Goal: Task Accomplishment & Management: Complete application form

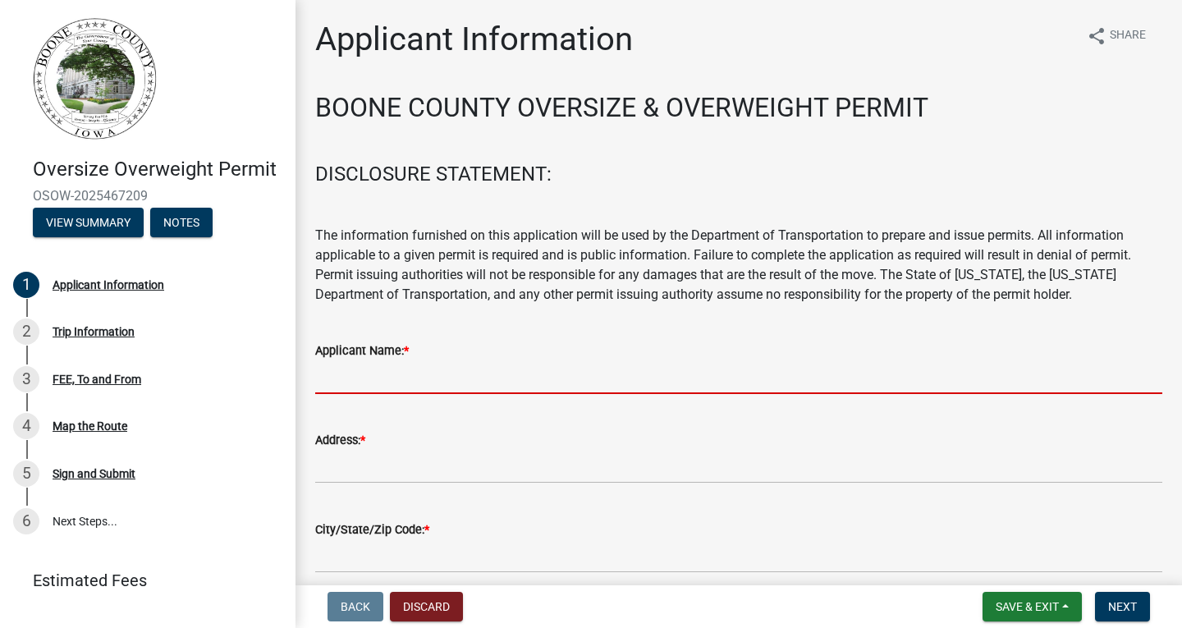
click at [427, 378] on input "Applicant Name: *" at bounding box center [738, 377] width 847 height 34
type input "[PERSON_NAME] [PERSON_NAME] & Rigging"
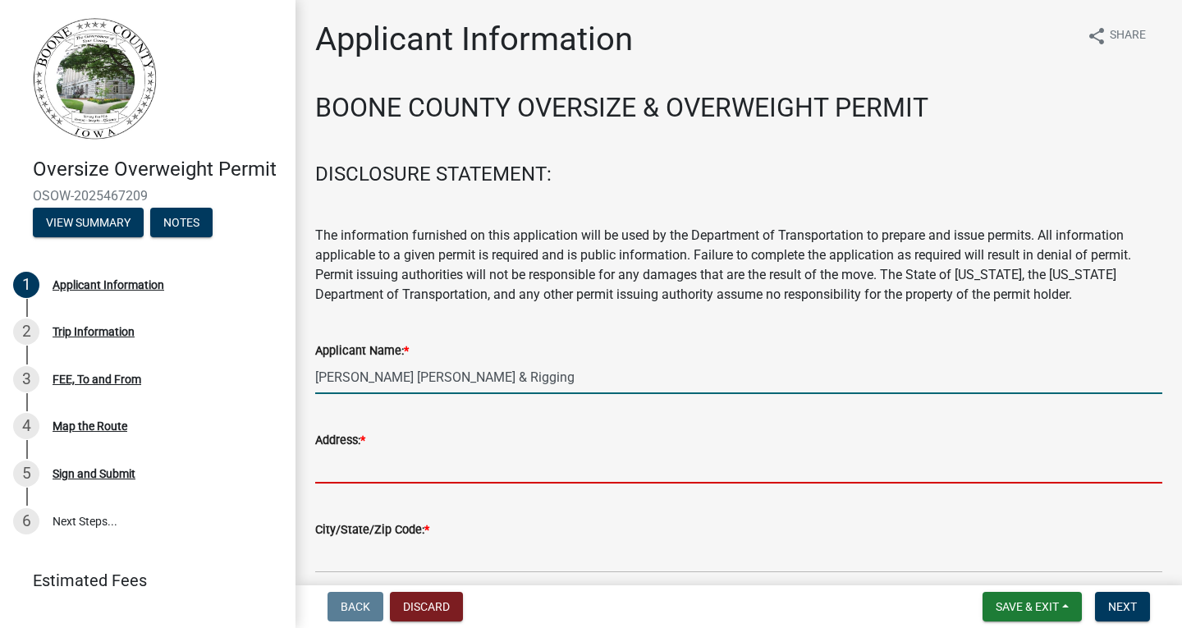
type input "4200 [PERSON_NAME] Dr"
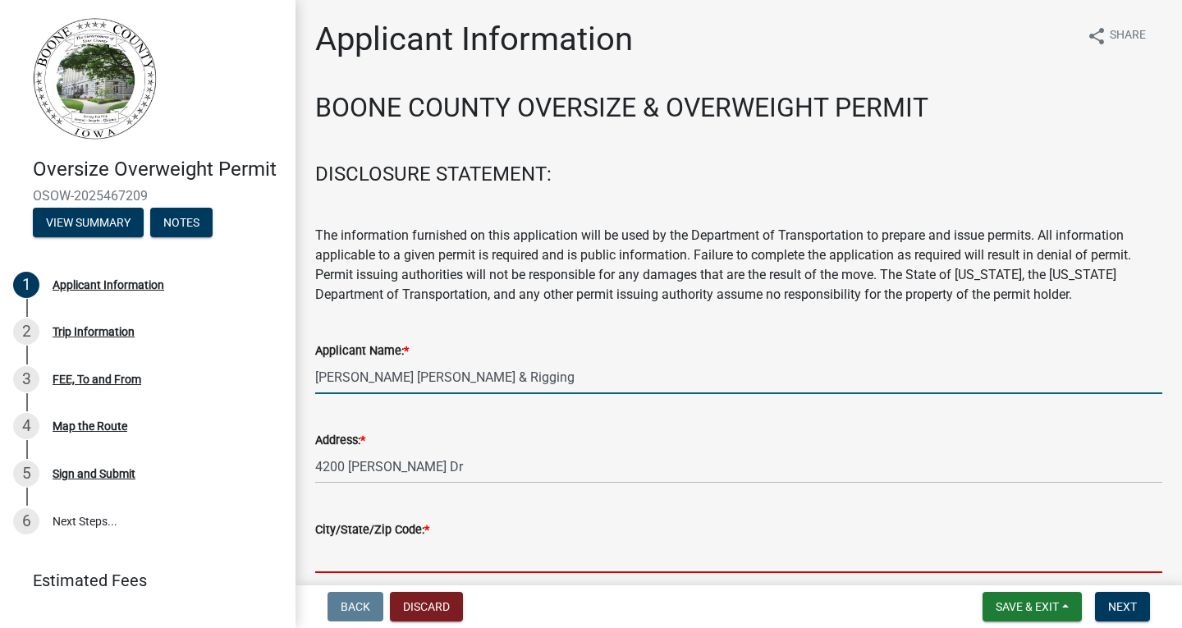
type input "[PERSON_NAME]"
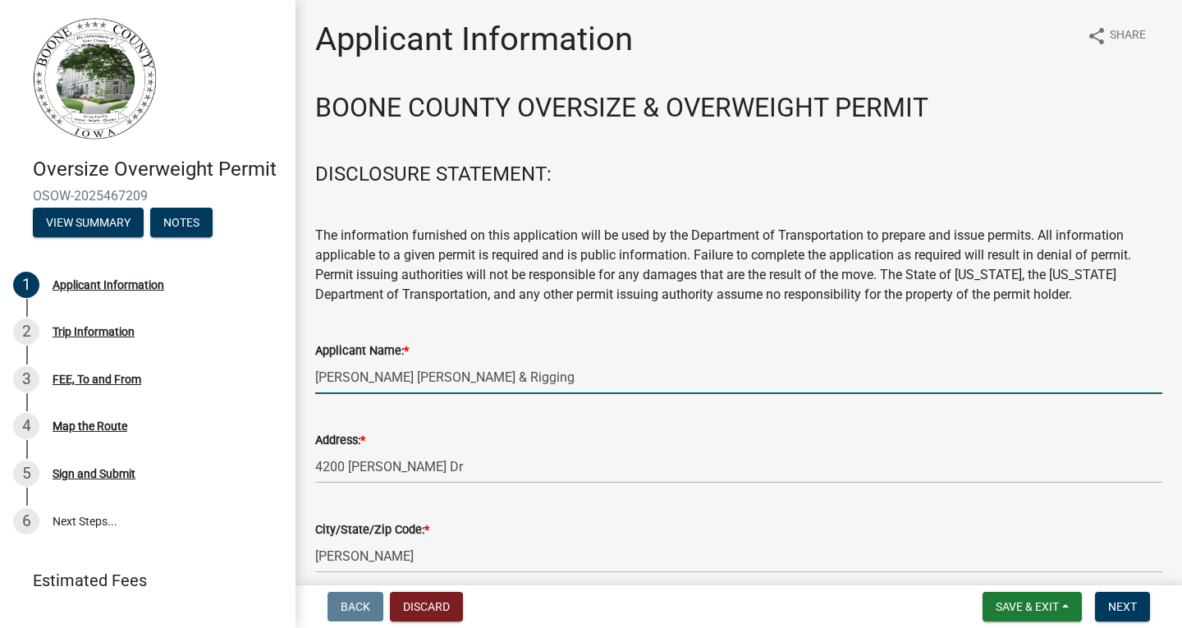
type input "5159865701"
type input "[EMAIL_ADDRESS][DOMAIN_NAME]"
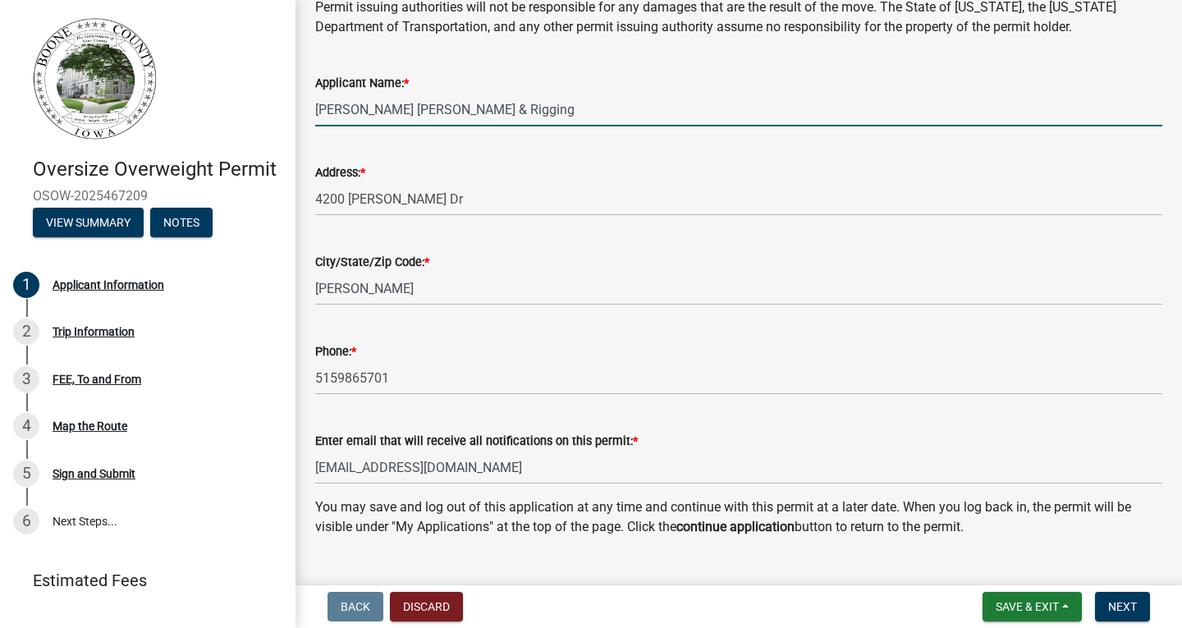
scroll to position [303, 0]
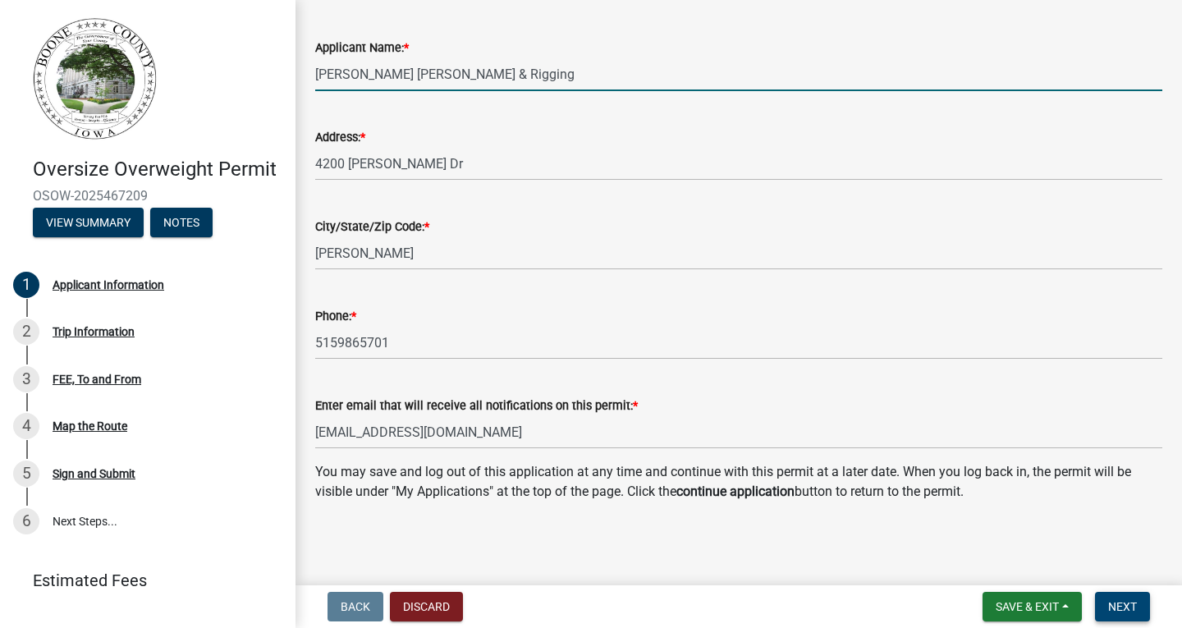
click at [1128, 603] on span "Next" at bounding box center [1122, 606] width 29 height 13
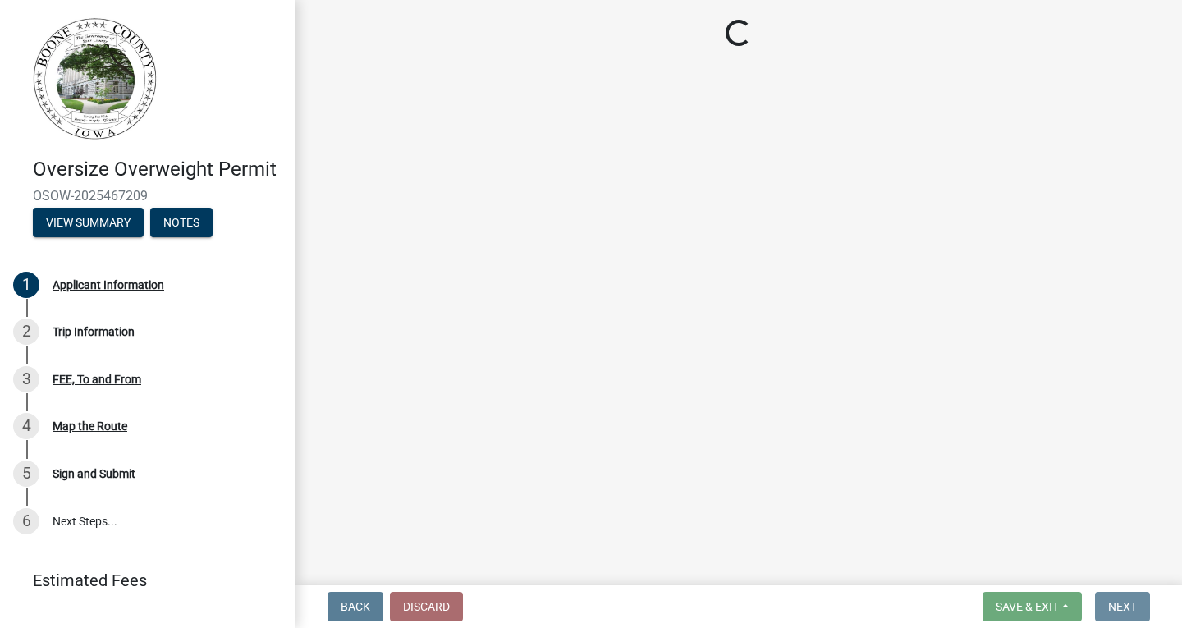
scroll to position [0, 0]
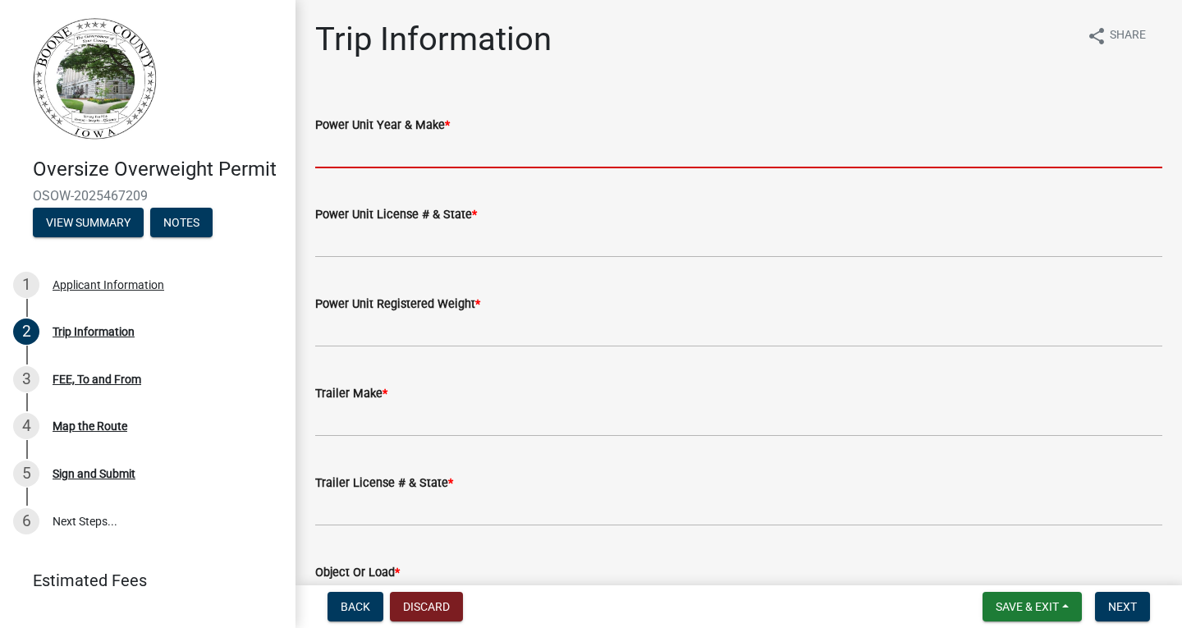
click at [489, 142] on input "Power Unit Year & Make *" at bounding box center [738, 152] width 847 height 34
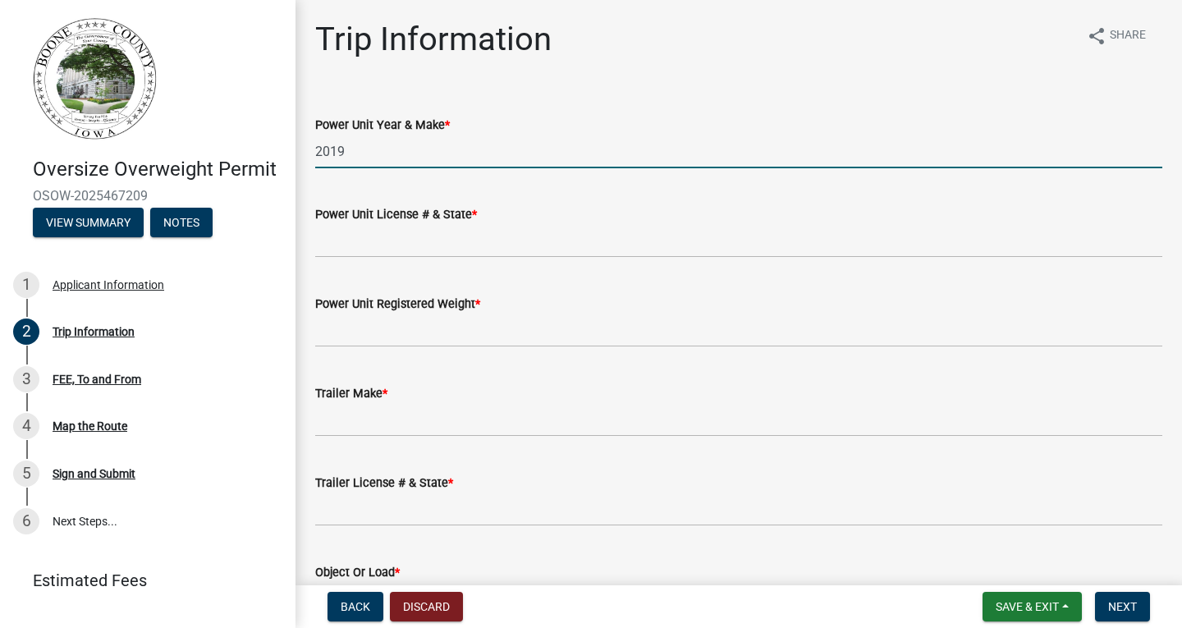
type input "2019 Linkbelt"
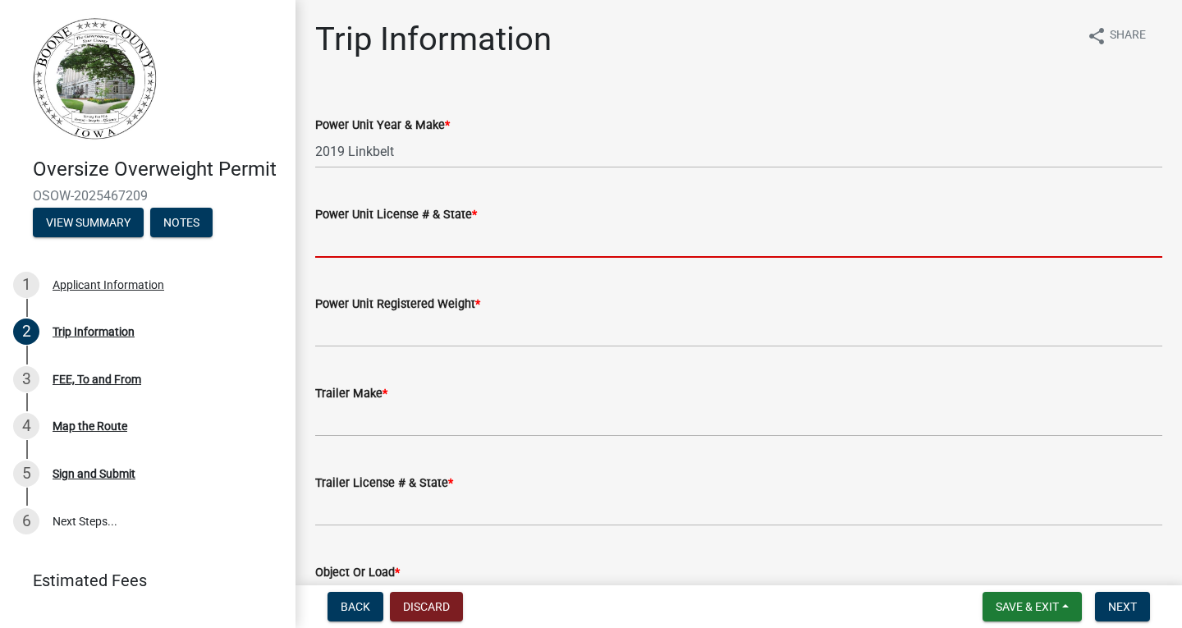
click at [406, 249] on input "Power Unit License # & State *" at bounding box center [738, 241] width 847 height 34
type input "na"
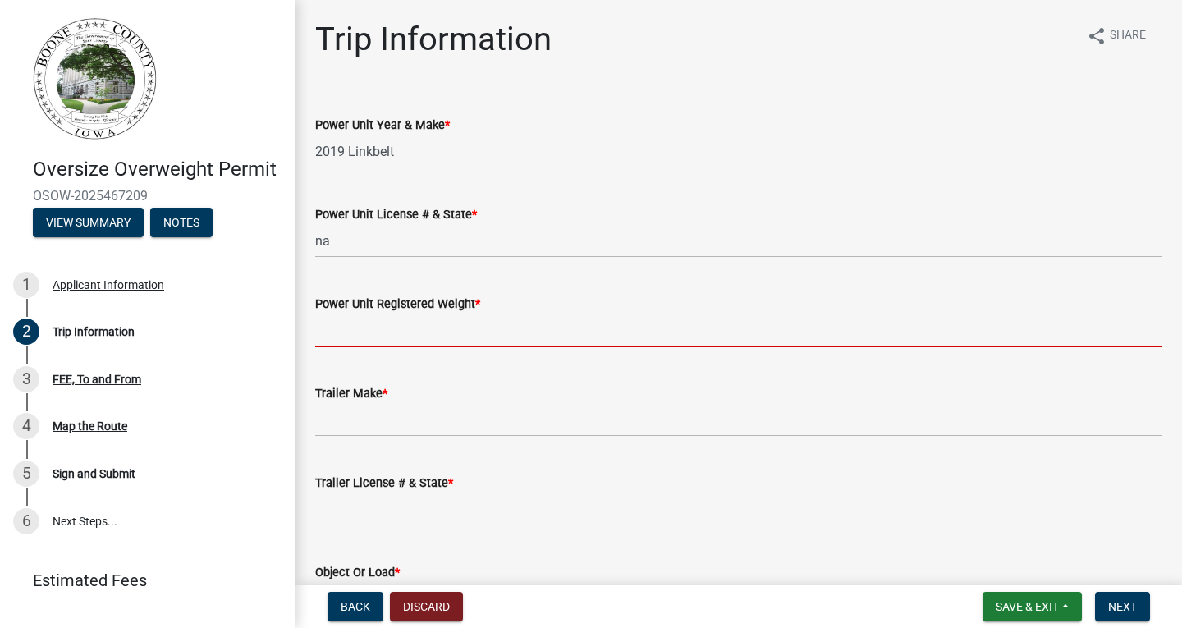
click at [393, 339] on input "Power Unit Registered Weight *" at bounding box center [738, 330] width 847 height 34
type input "na"
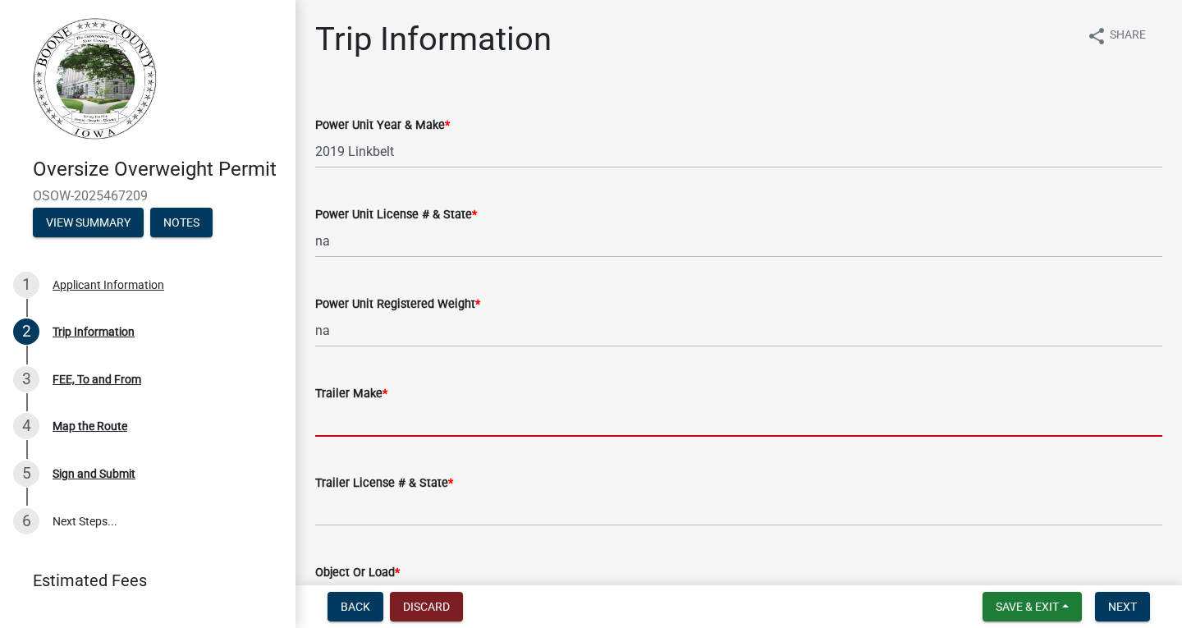
click at [364, 424] on input "Trailer Make *" at bounding box center [738, 420] width 847 height 34
type input "na"
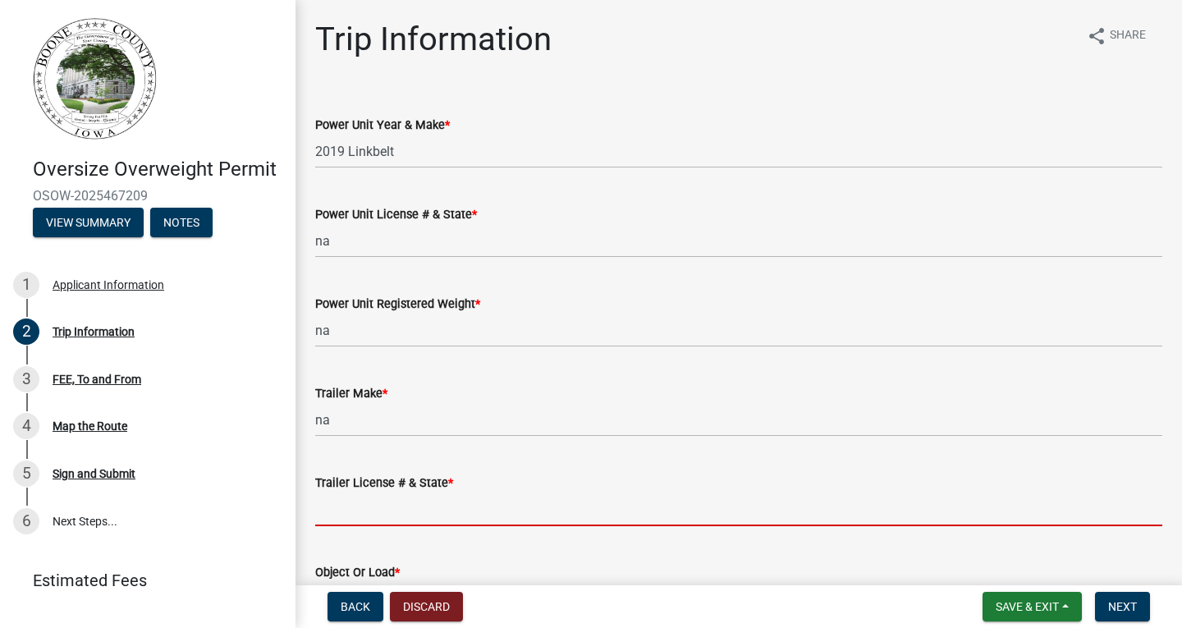
click at [368, 495] on input "Trailer License # & State *" at bounding box center [738, 509] width 847 height 34
type input "na"
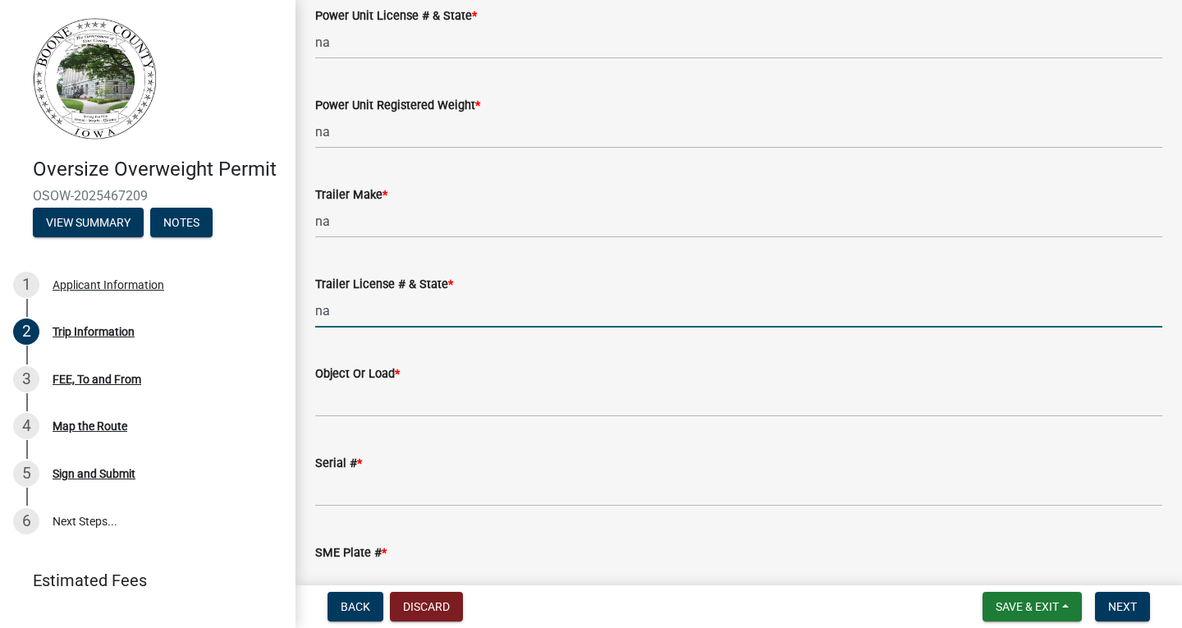
scroll to position [328, 0]
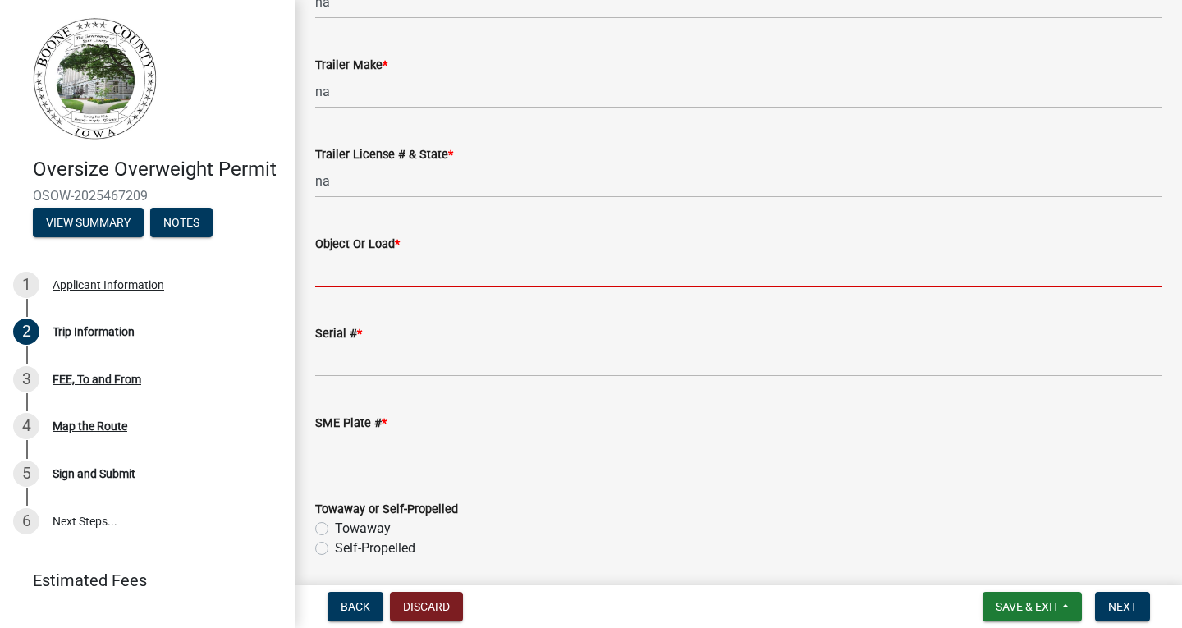
drag, startPoint x: 432, startPoint y: 265, endPoint x: 445, endPoint y: 284, distance: 22.5
click at [432, 265] on input "Object Or Load *" at bounding box center [738, 271] width 847 height 34
type input "self propelled mobile crane"
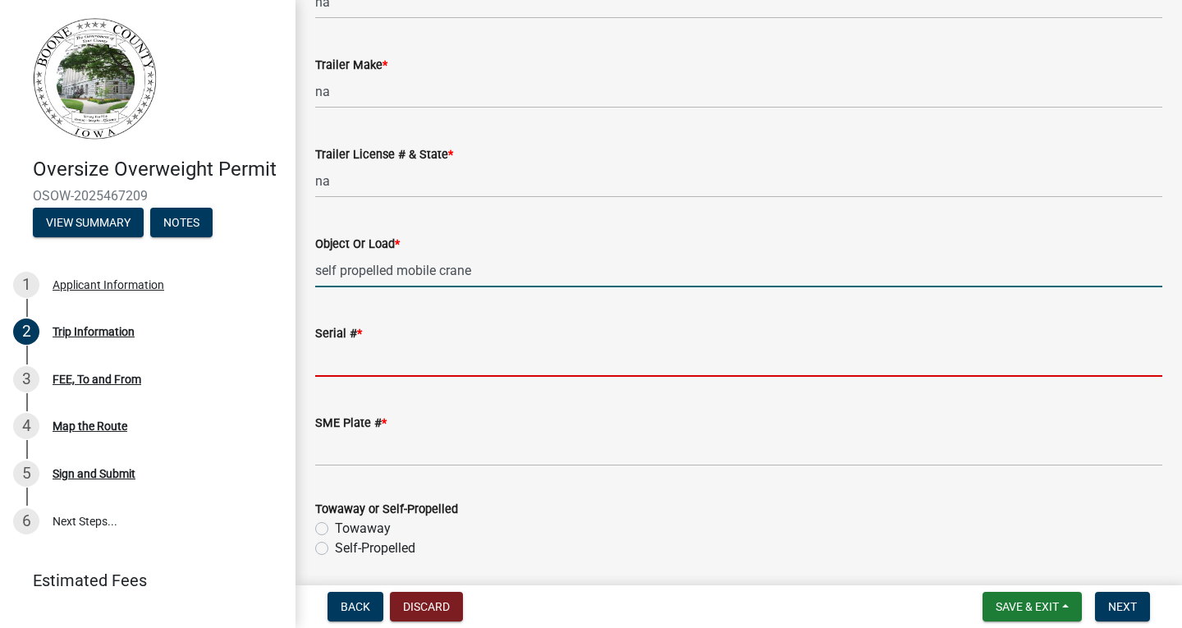
click at [399, 357] on input "Serial # *" at bounding box center [738, 360] width 847 height 34
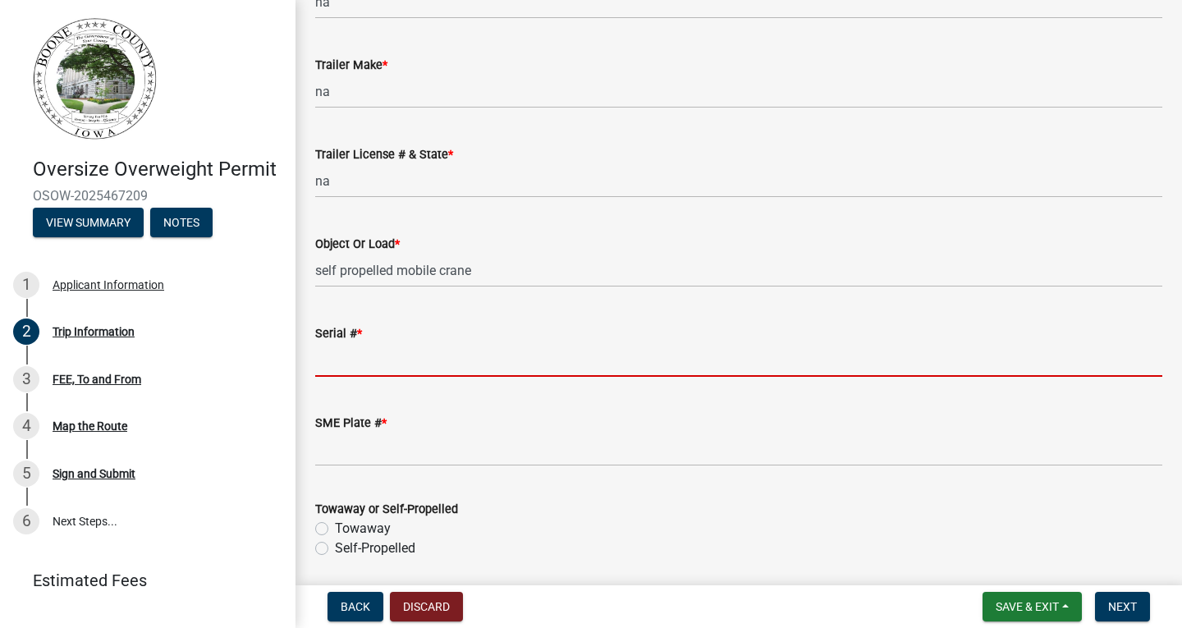
type input "1672"
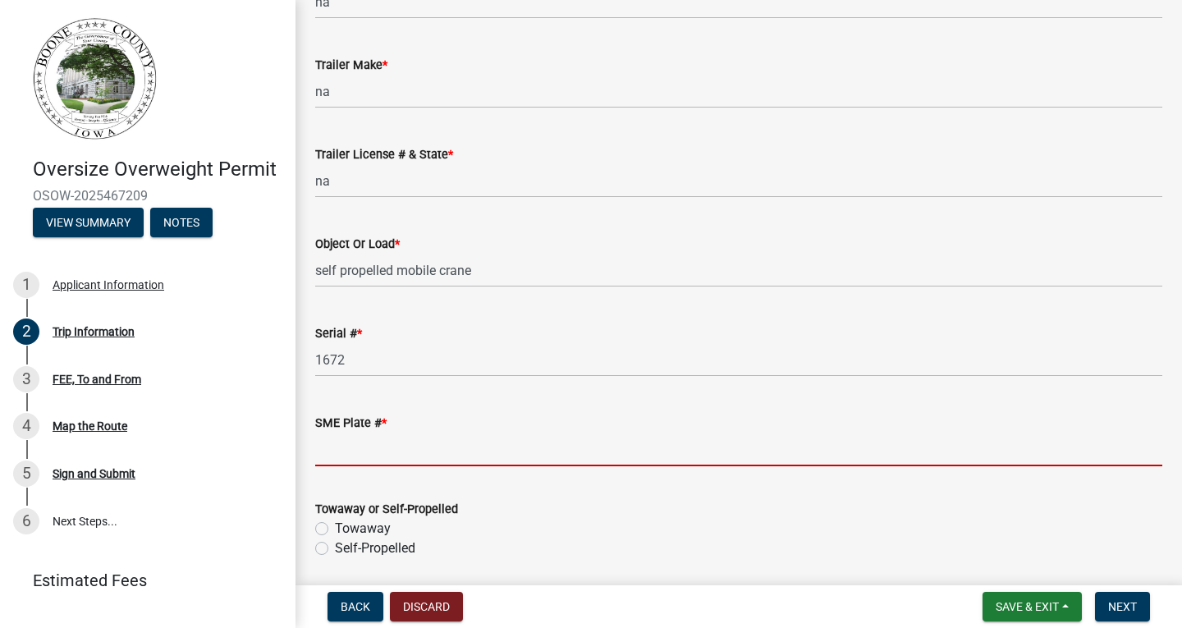
click at [375, 455] on input "SME Plate # *" at bounding box center [738, 449] width 847 height 34
type input "na"
drag, startPoint x: 319, startPoint y: 550, endPoint x: 336, endPoint y: 546, distance: 16.9
click at [335, 550] on label "Self-Propelled" at bounding box center [375, 548] width 80 height 20
click at [335, 549] on input "Self-Propelled" at bounding box center [340, 543] width 11 height 11
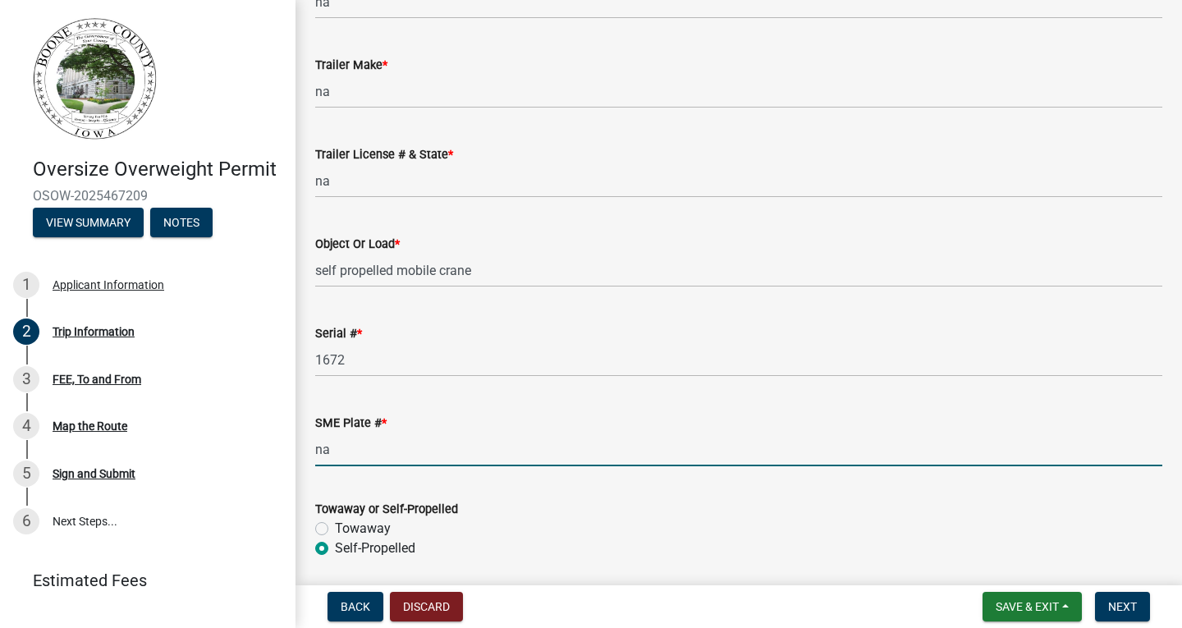
radio input "true"
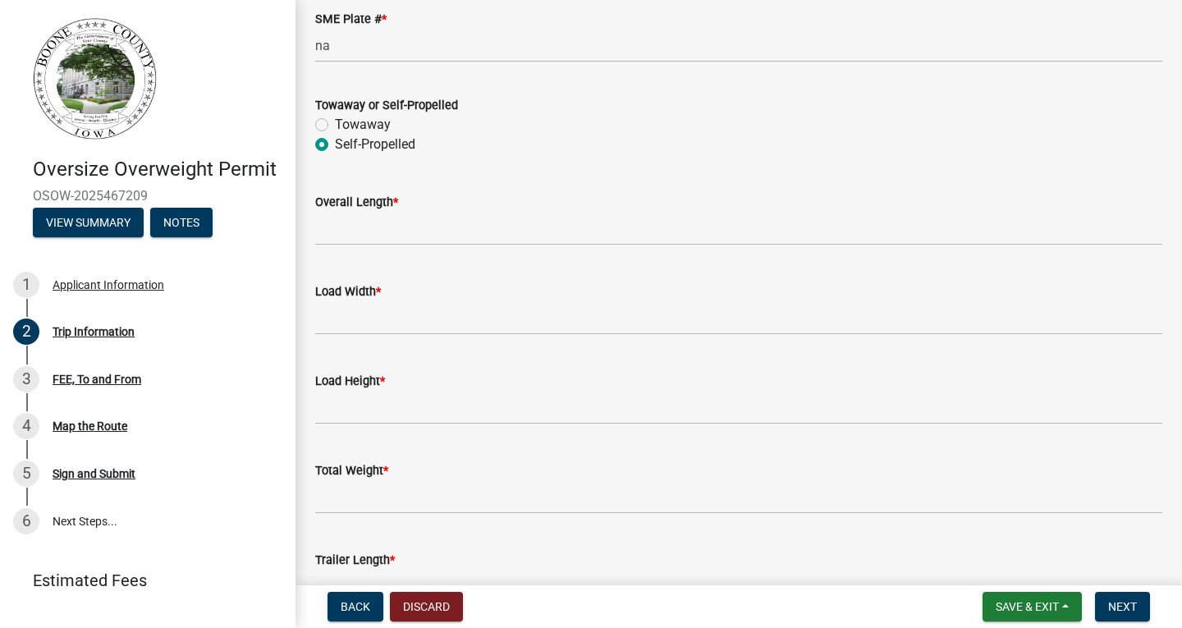
scroll to position [739, 0]
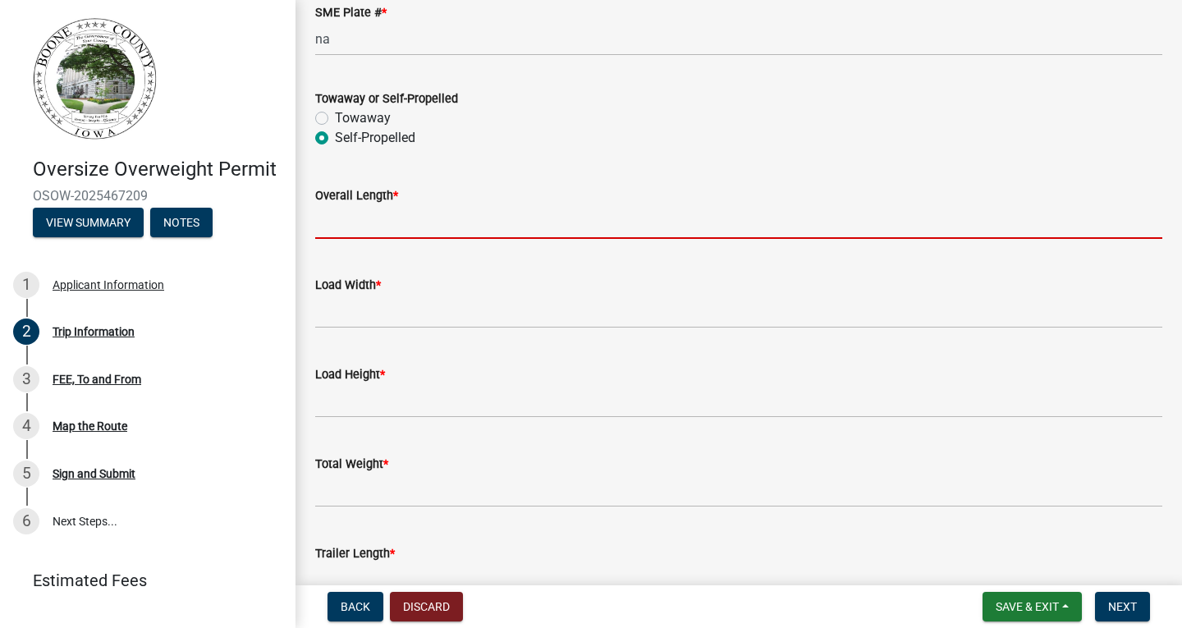
click at [390, 226] on input "Overall Length *" at bounding box center [738, 222] width 847 height 34
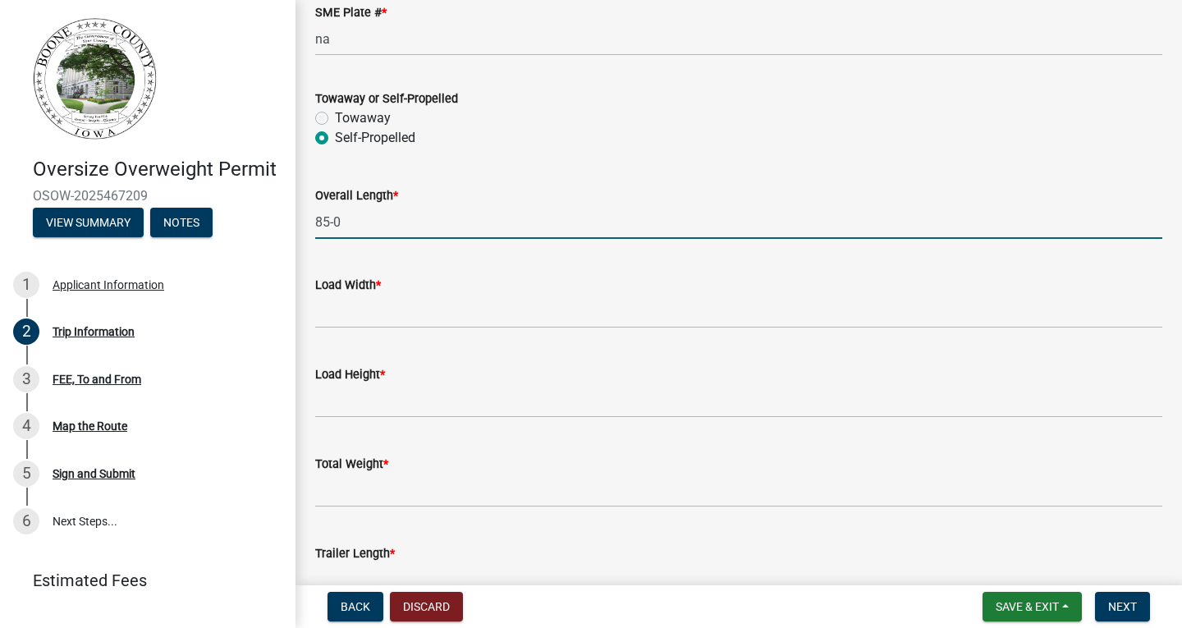
type input "85-0"
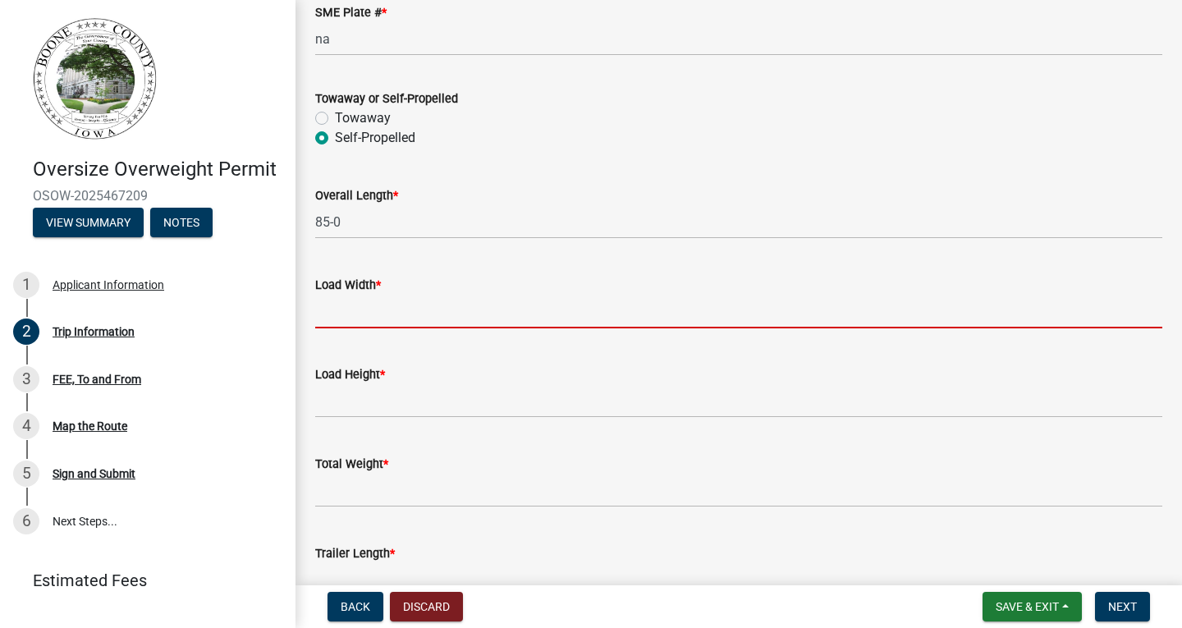
click at [359, 316] on input "[PERSON_NAME] *" at bounding box center [738, 312] width 847 height 34
type input "10-0"
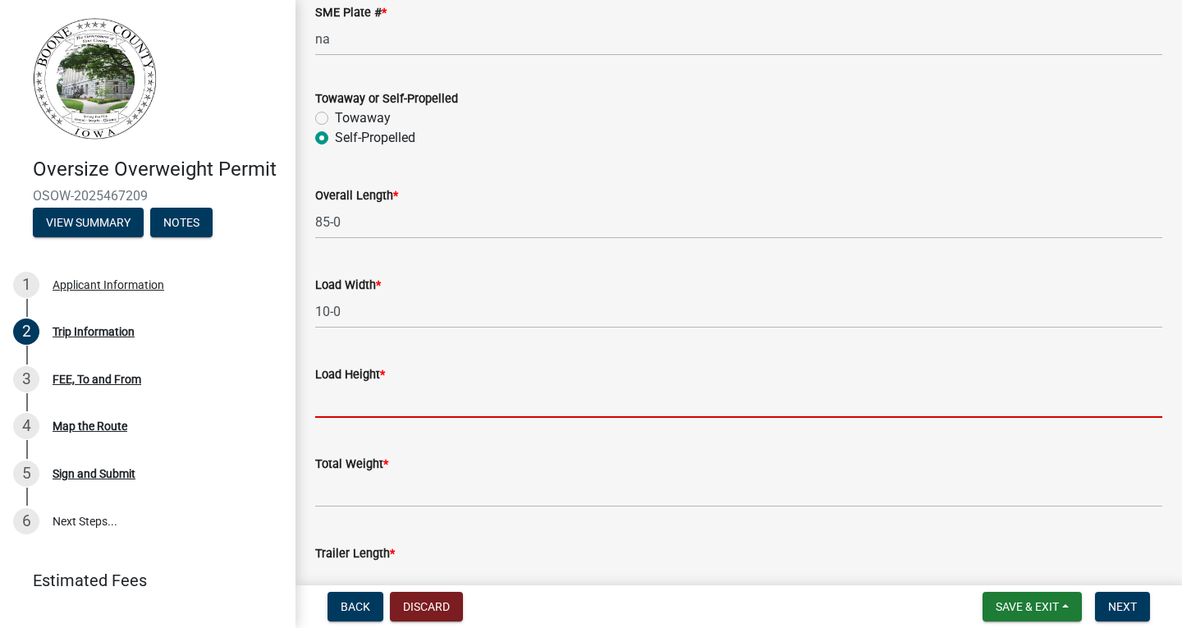
click at [360, 403] on input "Load Height *" at bounding box center [738, 401] width 847 height 34
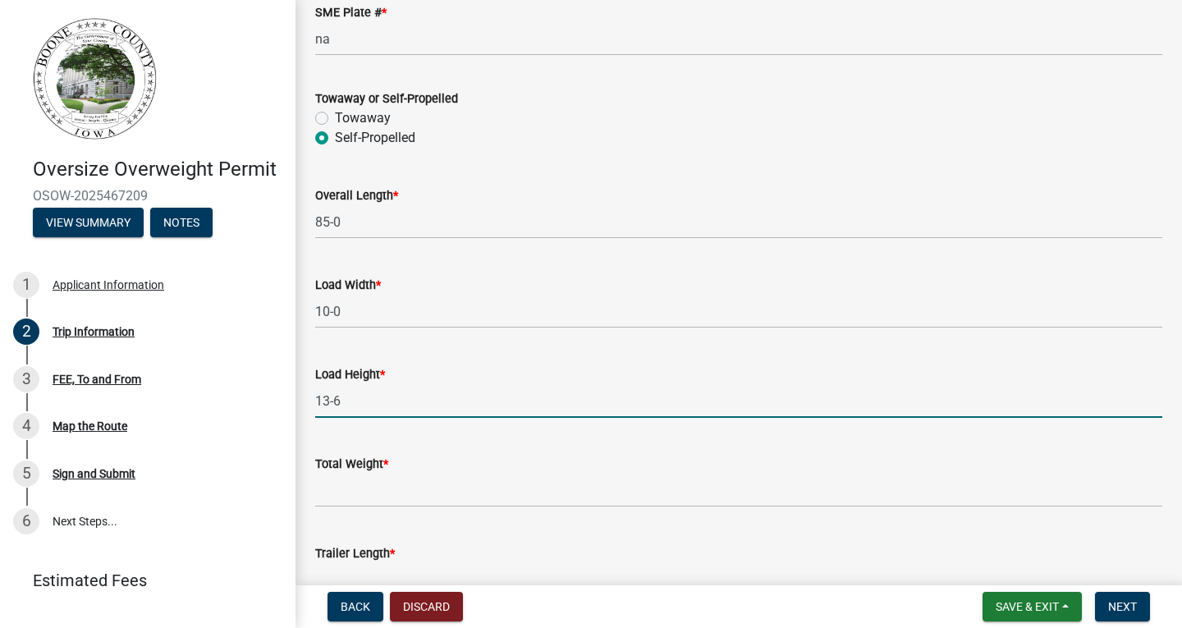
type input "13-6"
click at [346, 487] on input "Total Weight *" at bounding box center [738, 490] width 847 height 34
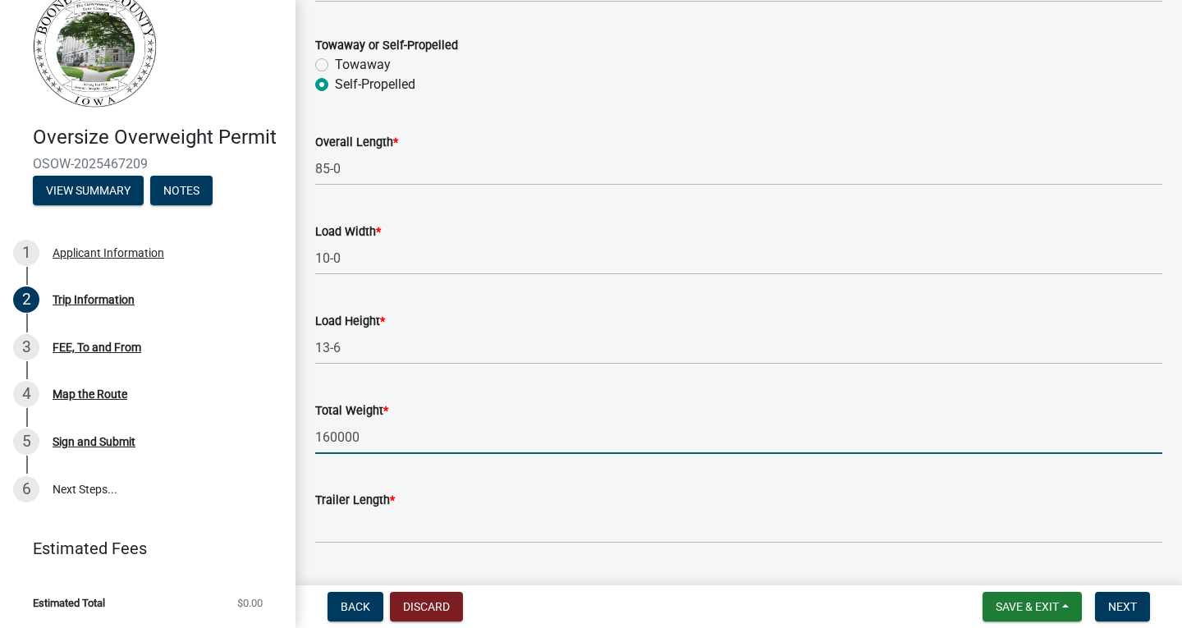
scroll to position [821, 0]
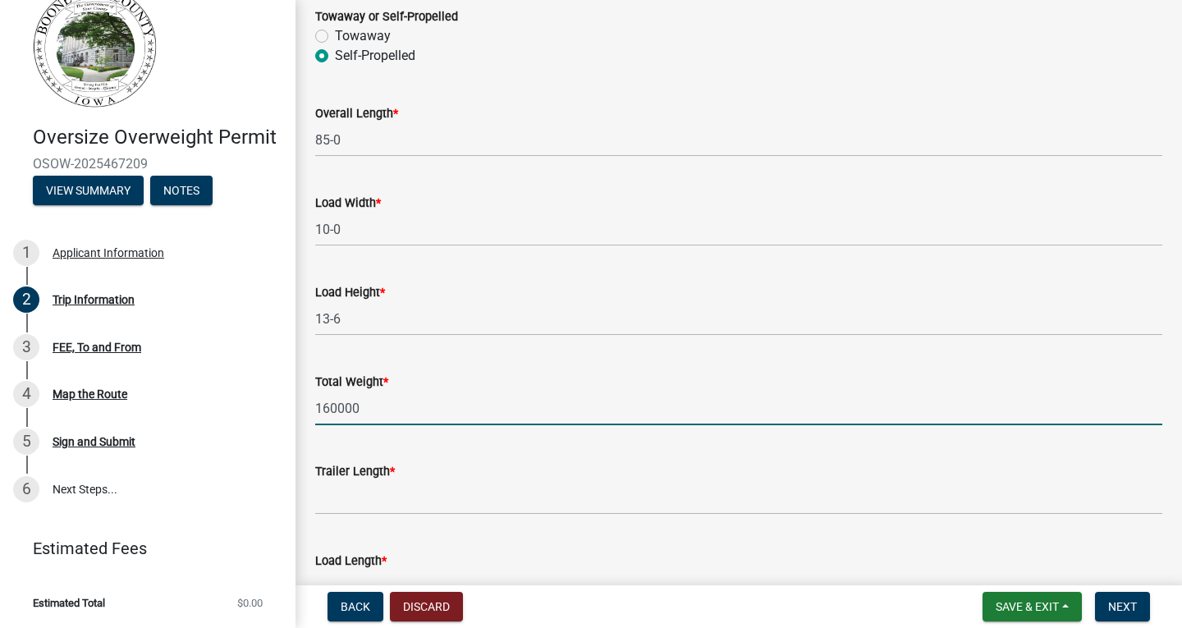
type input "160000"
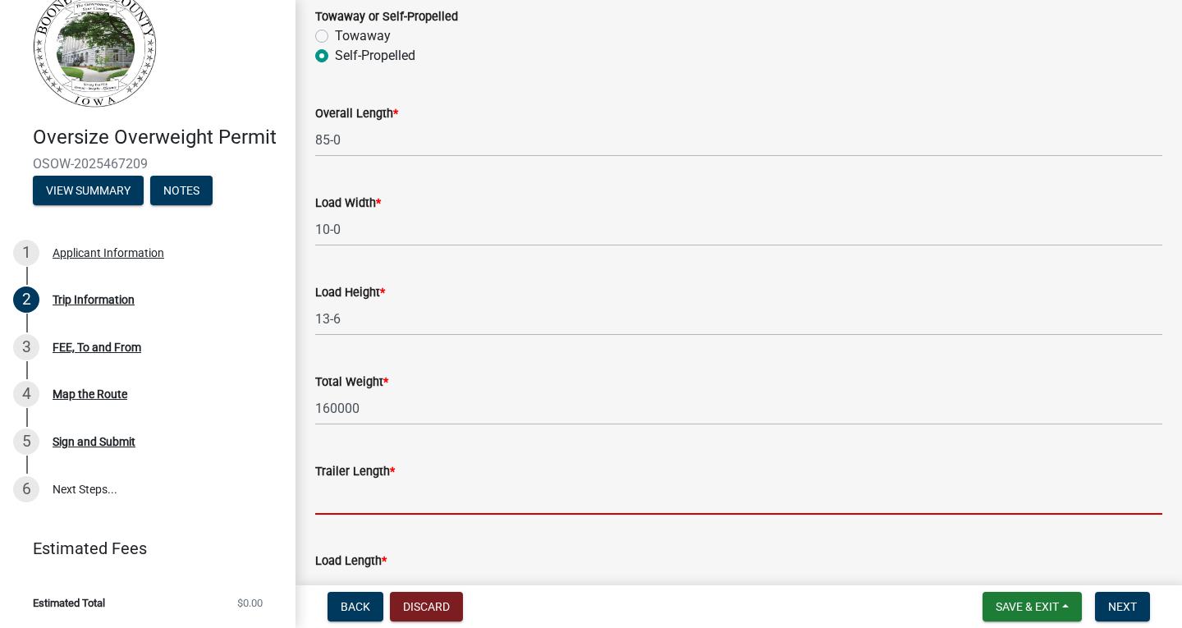
click at [448, 495] on input "Trailer Length *" at bounding box center [738, 498] width 847 height 34
type input "na"
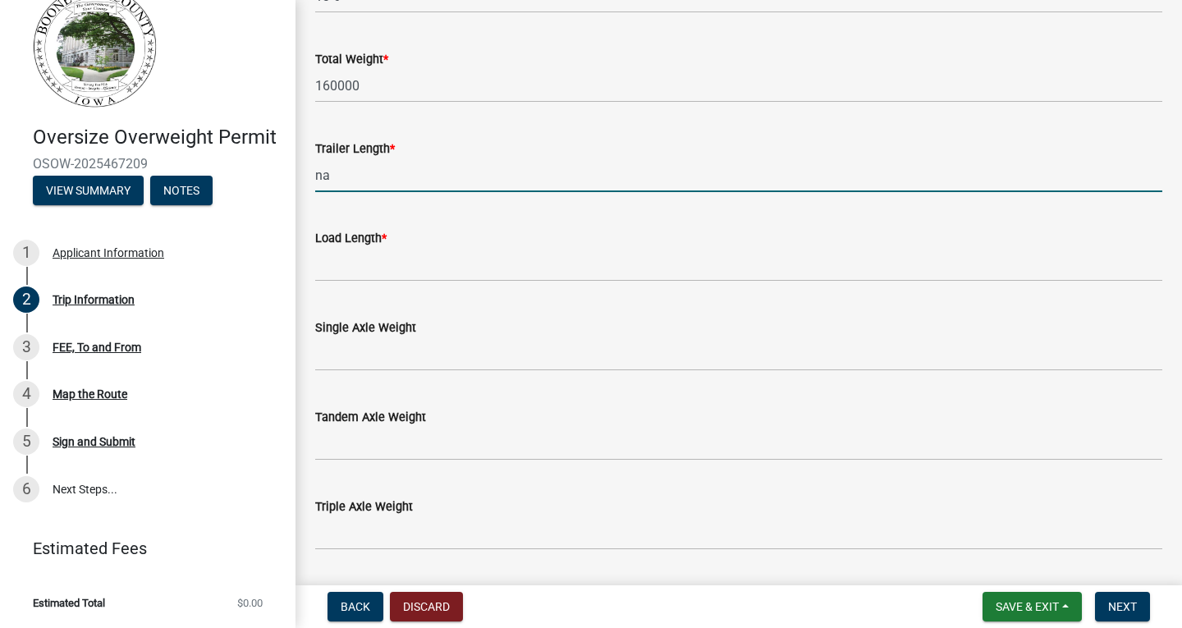
scroll to position [1149, 0]
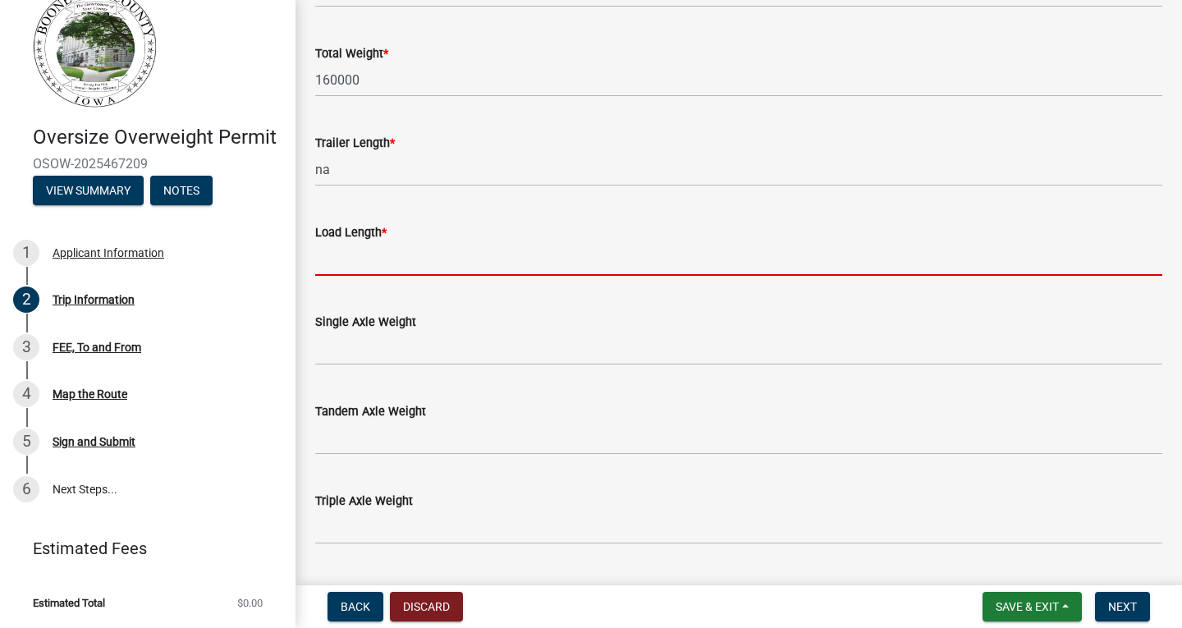
click at [364, 263] on input "Load Length *" at bounding box center [738, 259] width 847 height 34
type input "na"
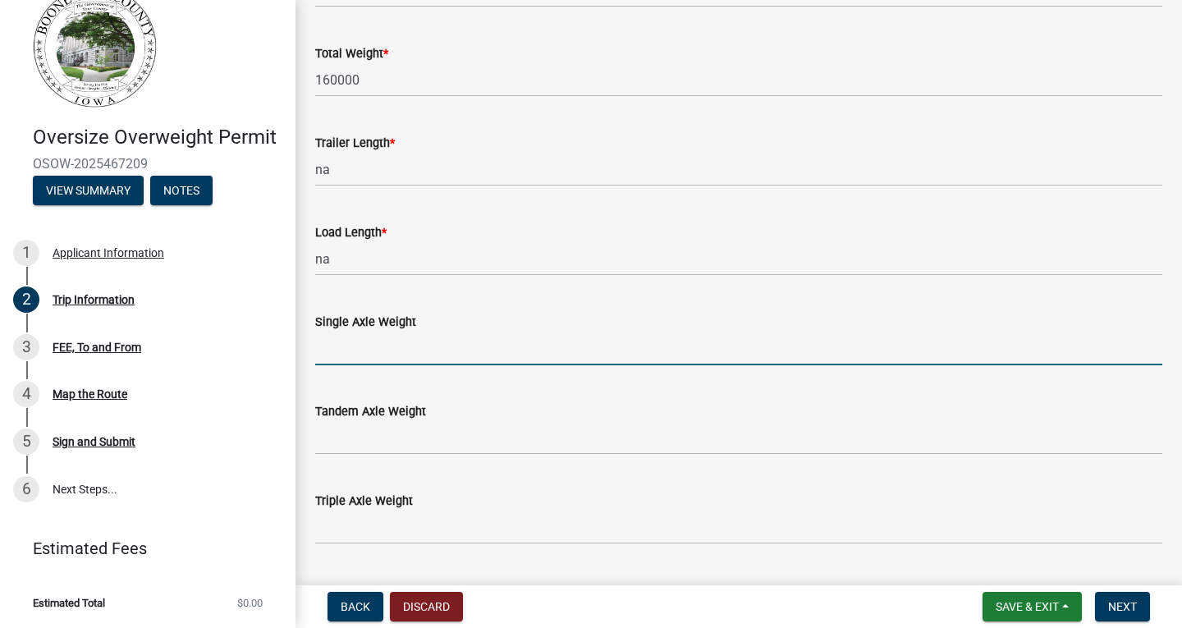
click at [354, 351] on input "Single Axle Weight" at bounding box center [738, 349] width 847 height 34
type input "20000"
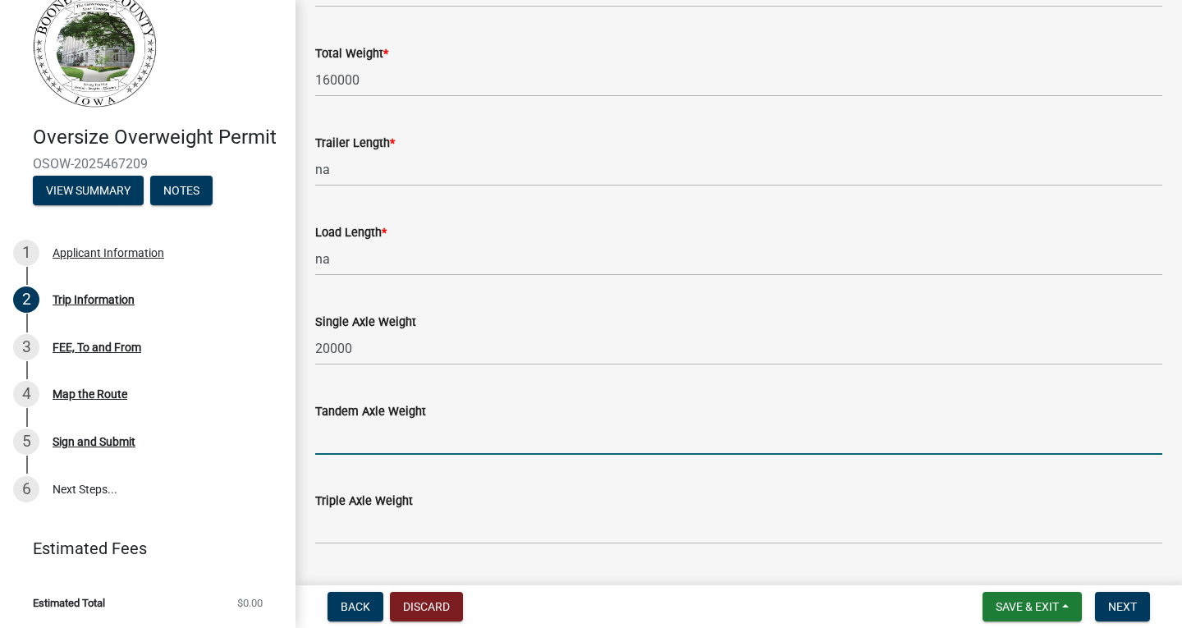
drag, startPoint x: 364, startPoint y: 437, endPoint x: 390, endPoint y: 443, distance: 26.3
click at [365, 437] on input "Tandem Axle Weight" at bounding box center [738, 438] width 847 height 34
type input "40000"
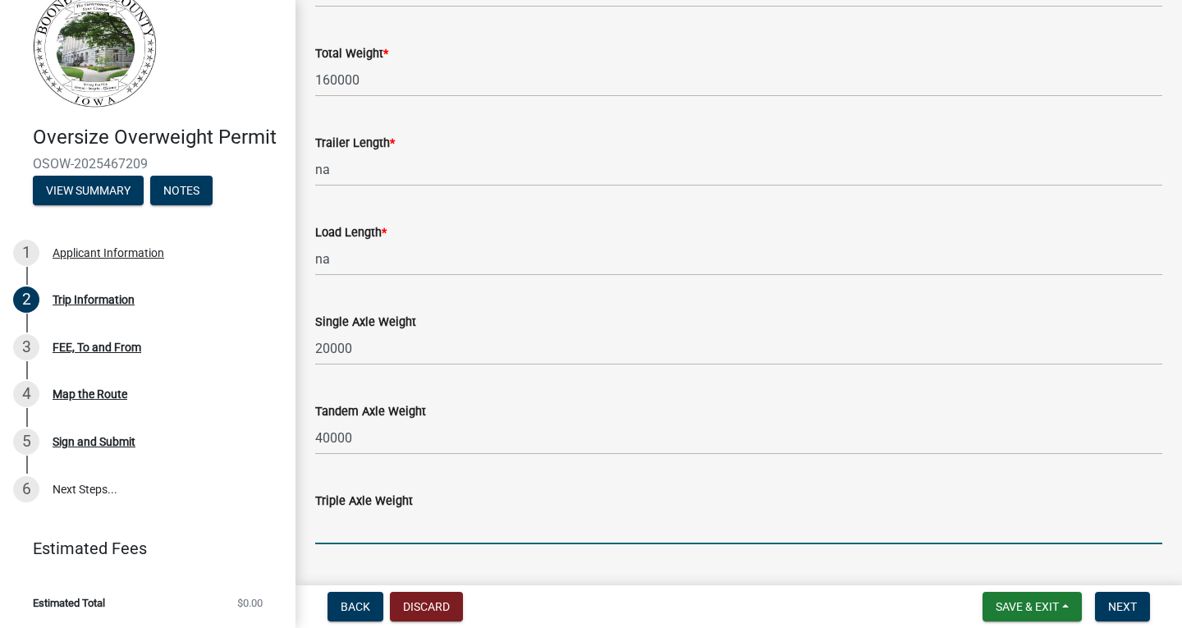
click at [341, 530] on input "Triple Axle Weight" at bounding box center [738, 527] width 847 height 34
type input "60000"
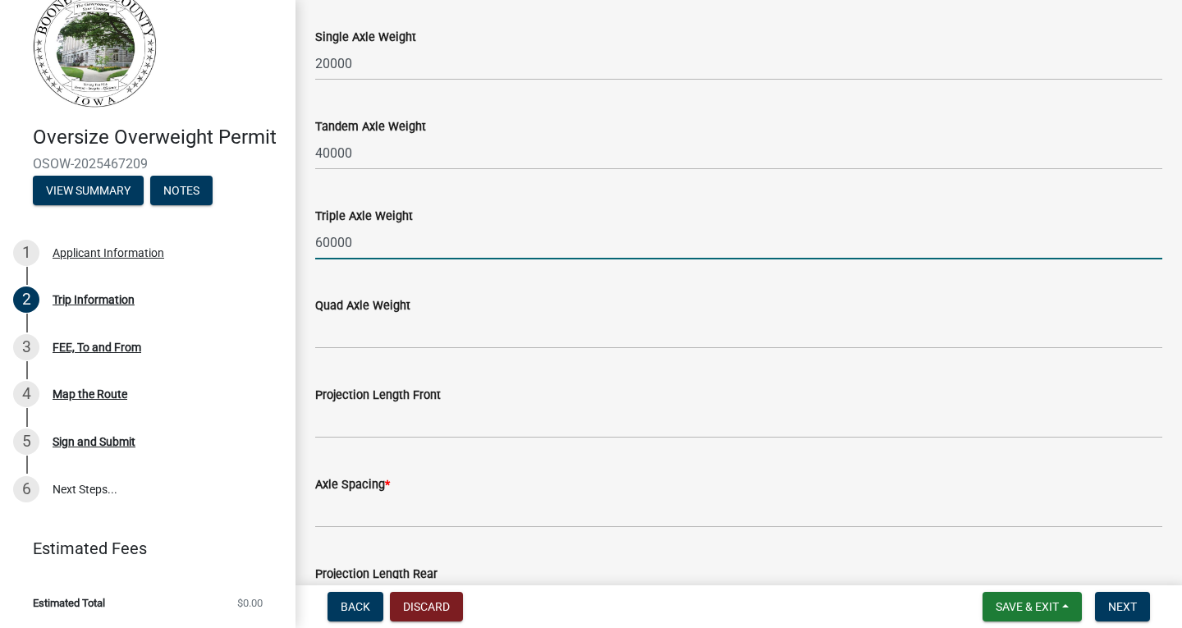
scroll to position [1549, 0]
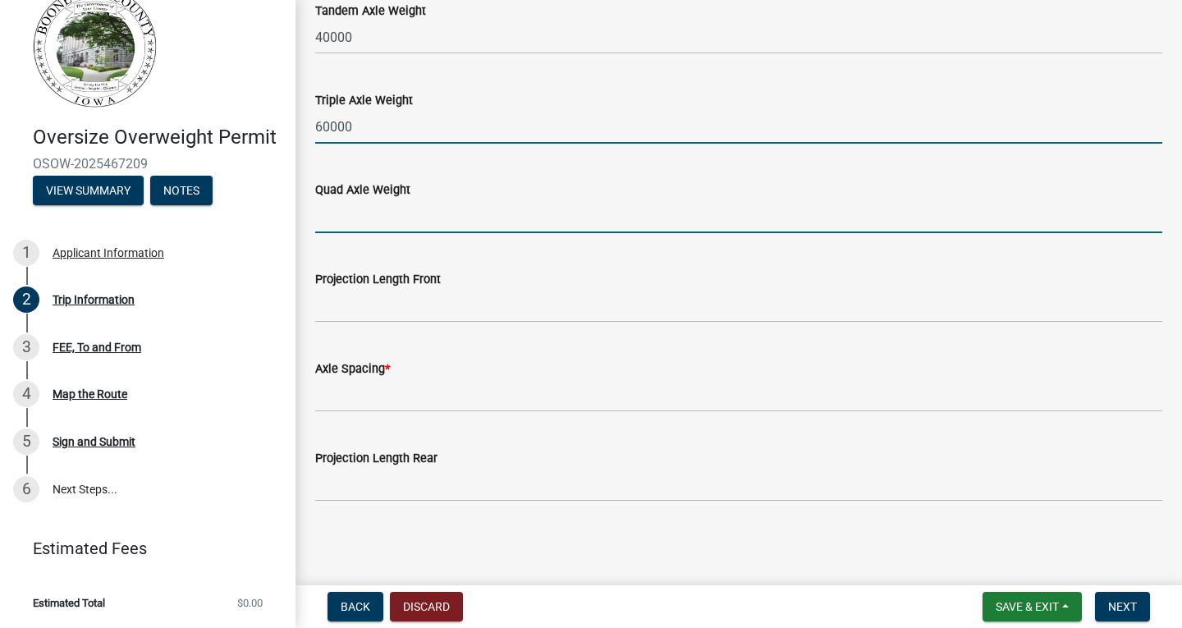
drag, startPoint x: 355, startPoint y: 219, endPoint x: 368, endPoint y: 229, distance: 15.8
click at [355, 219] on input "Quad Axle Weight" at bounding box center [738, 216] width 847 height 34
type input "80000"
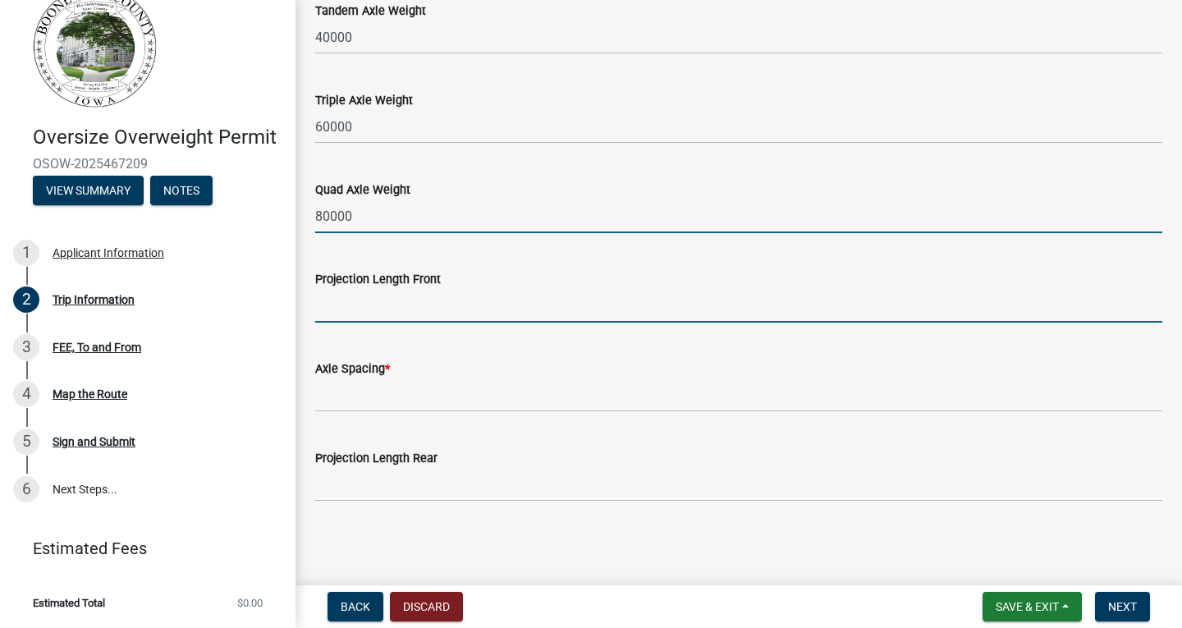
click at [387, 308] on input "Projection Length Front" at bounding box center [738, 306] width 847 height 34
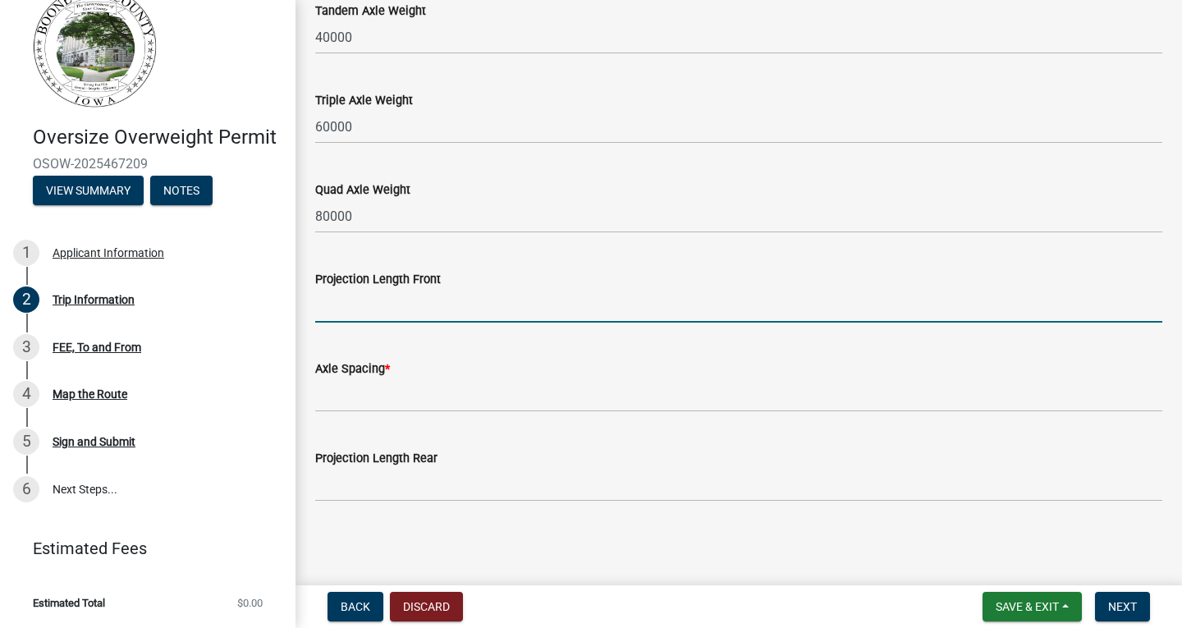
type input "na"
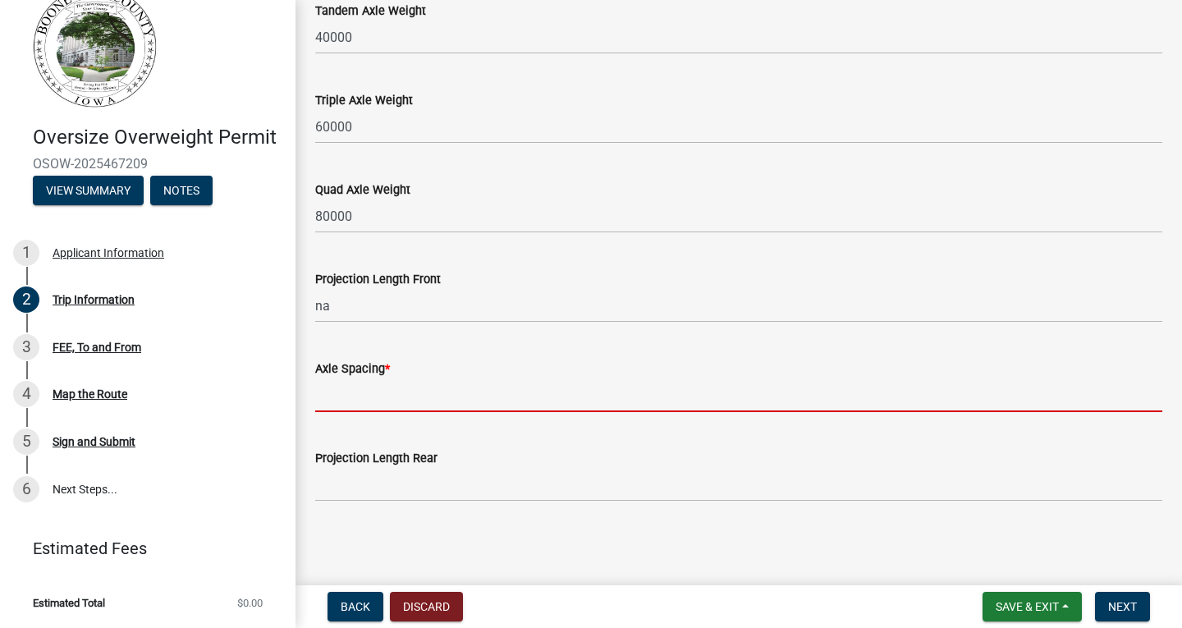
click at [360, 391] on input "Axle Spacing *" at bounding box center [738, 395] width 847 height 34
type input "5-4, 12-6, 5-4, 5-4, 16-6, 4-5, 4-5"
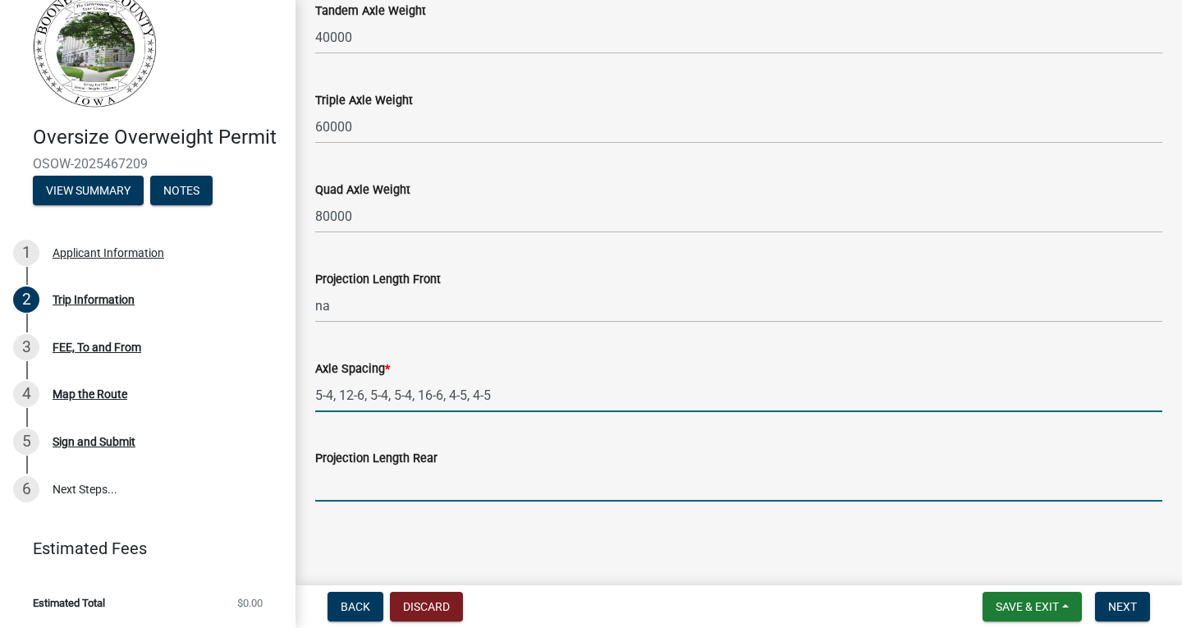
click at [354, 492] on input "Projection Length Rear" at bounding box center [738, 485] width 847 height 34
type input "20-0"
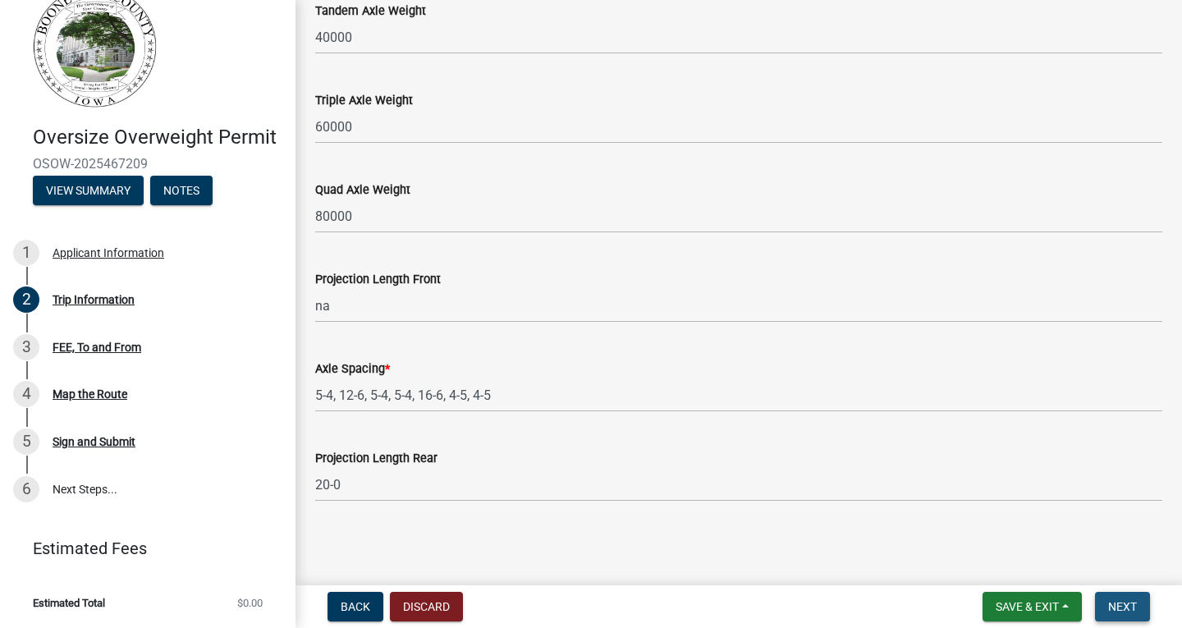
click at [1123, 606] on span "Next" at bounding box center [1122, 606] width 29 height 13
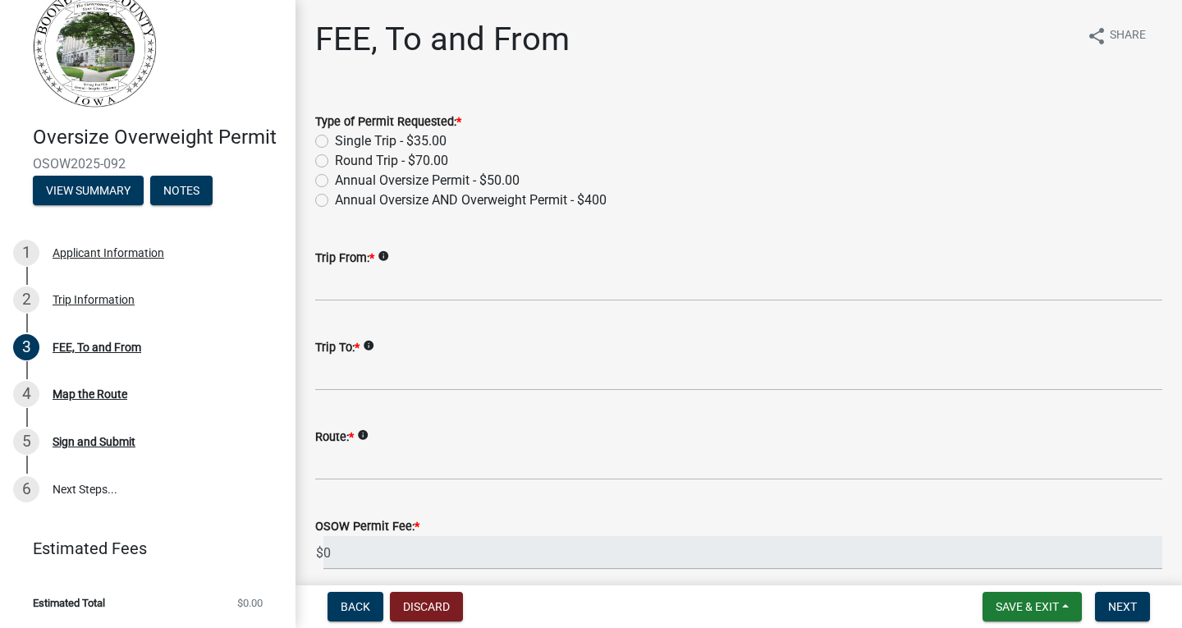
click at [335, 166] on label "Round Trip - $70.00" at bounding box center [391, 161] width 113 height 20
click at [335, 162] on input "Round Trip - $70.00" at bounding box center [340, 156] width 11 height 11
radio input "true"
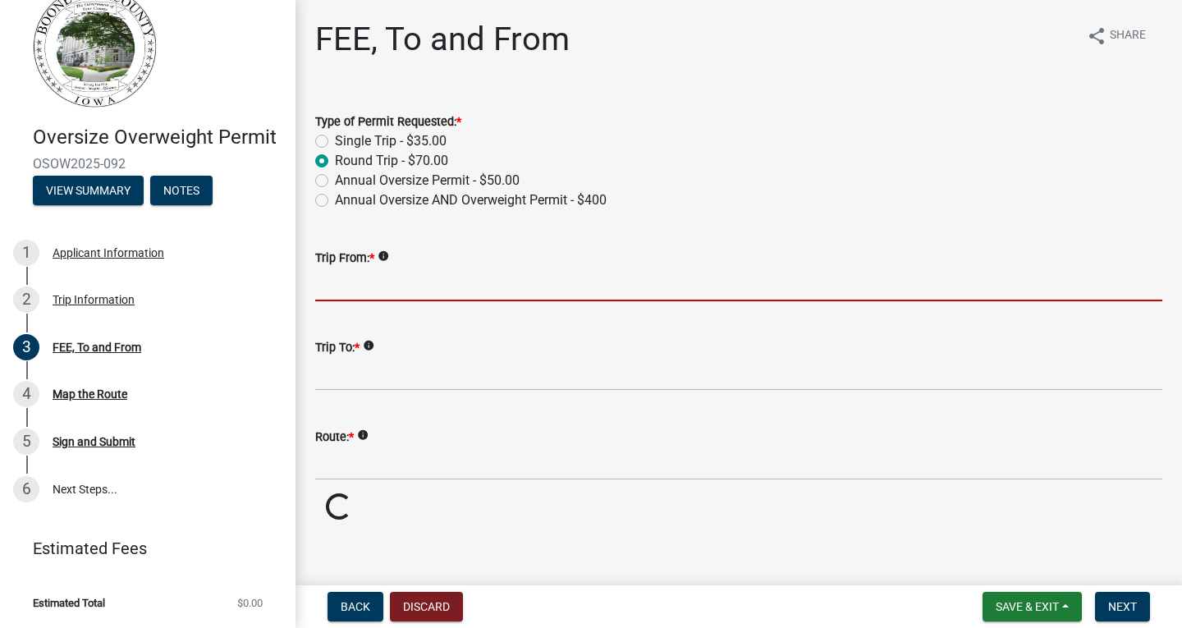
click at [373, 293] on input "Trip From: *" at bounding box center [738, 285] width 847 height 34
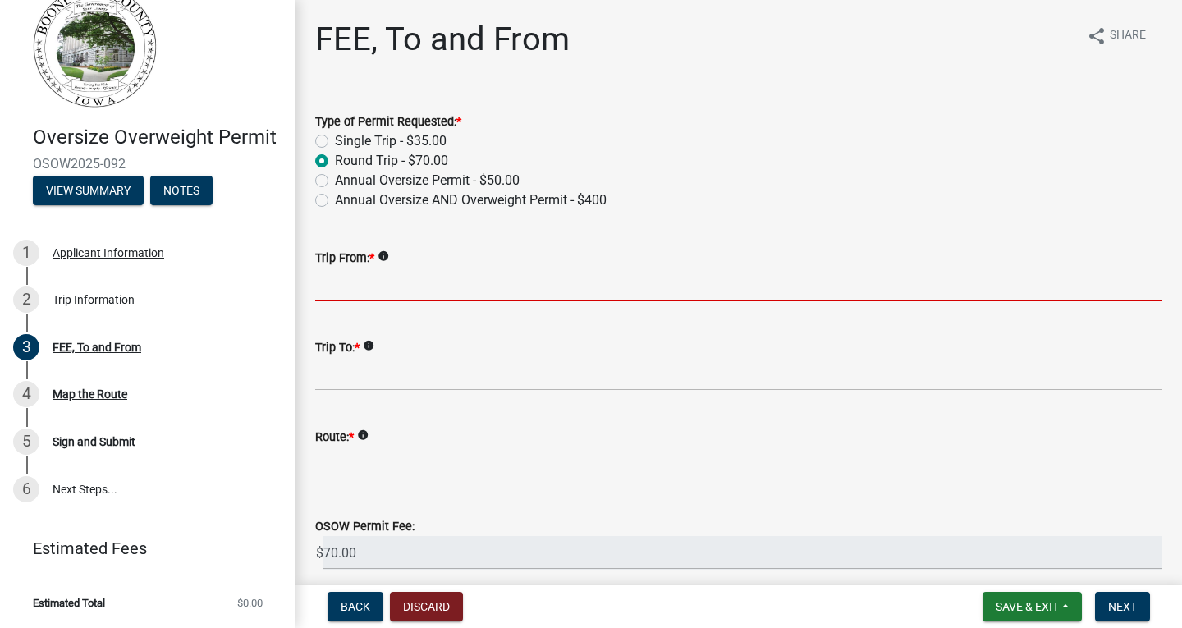
type input "US169"
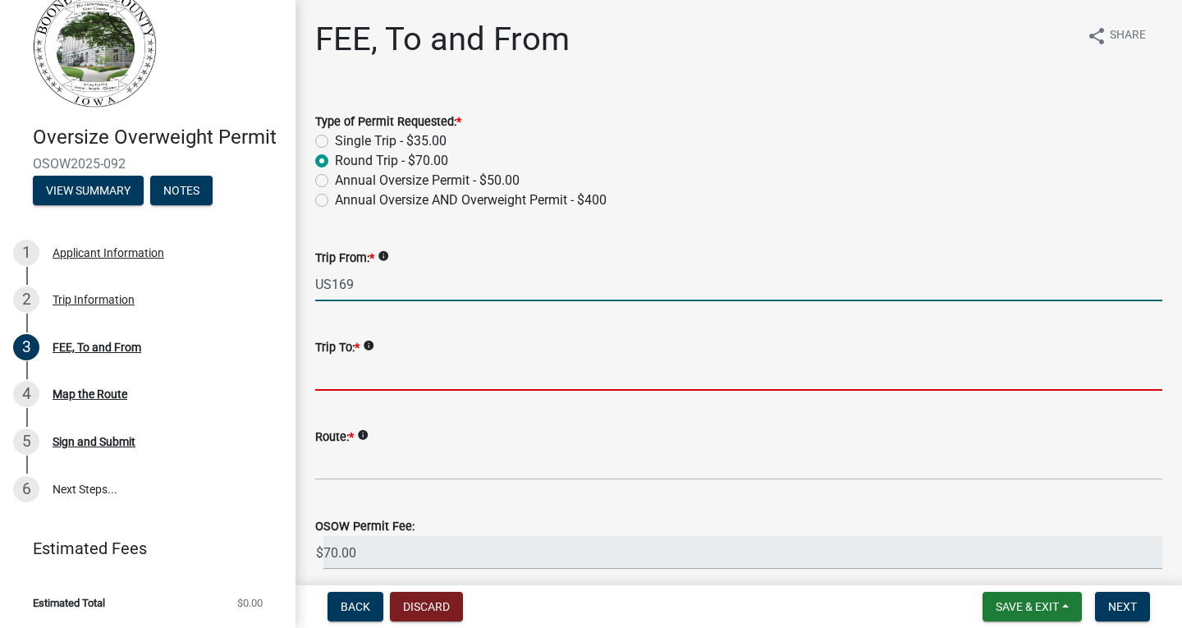
click at [396, 368] on input "Trip To: *" at bounding box center [738, 374] width 847 height 34
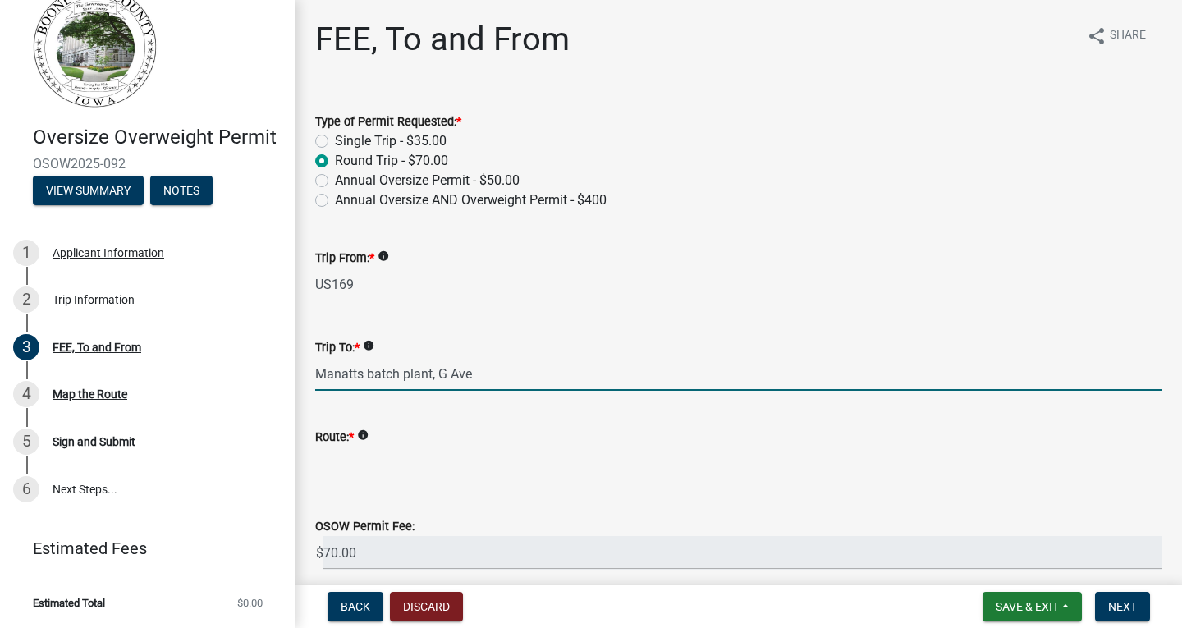
click at [533, 374] on input "Manatts batch plant, G Ave" at bounding box center [738, 374] width 847 height 34
type input "Manatts batch plant, G Ave & US 30"
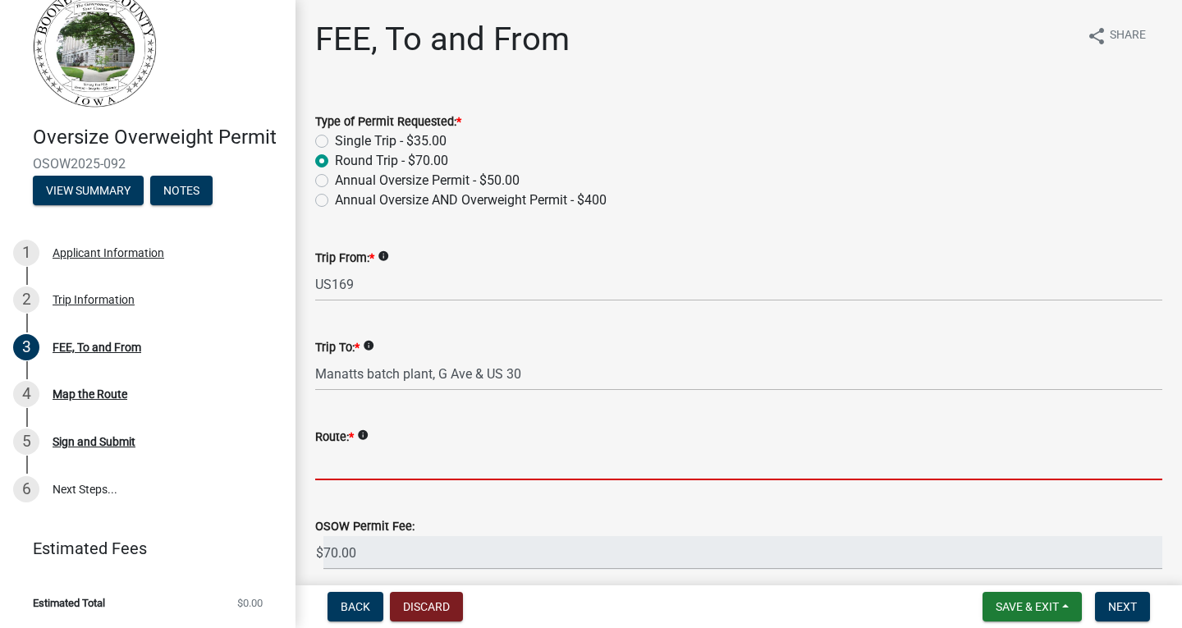
click at [489, 461] on input "Route: *" at bounding box center [738, 463] width 847 height 34
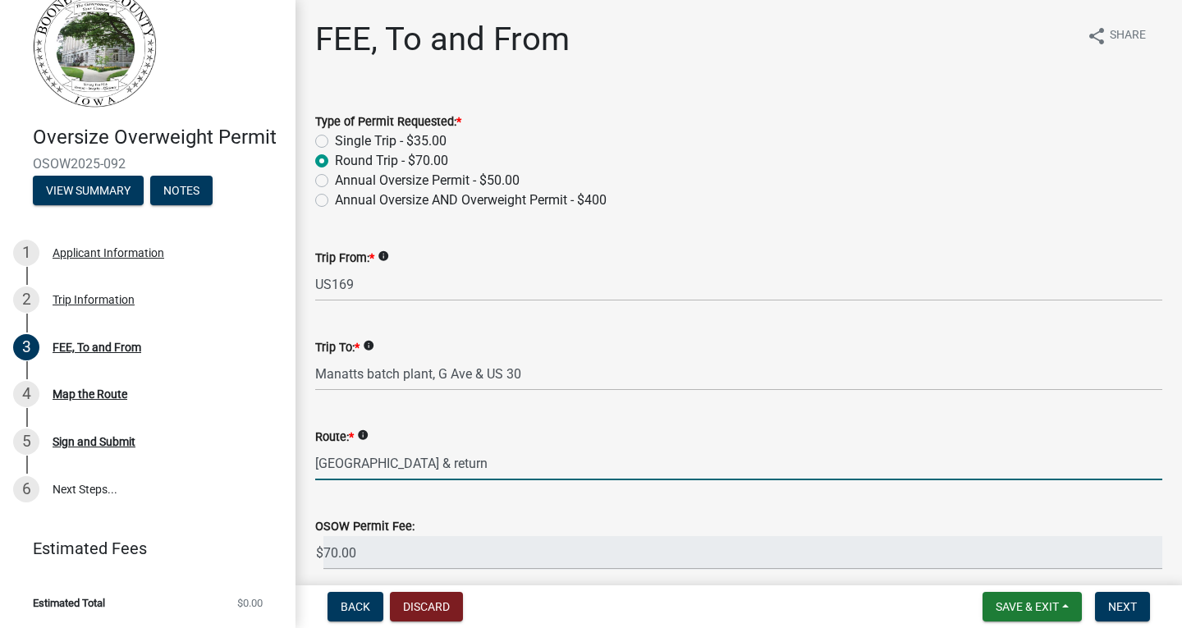
scroll to position [70, 0]
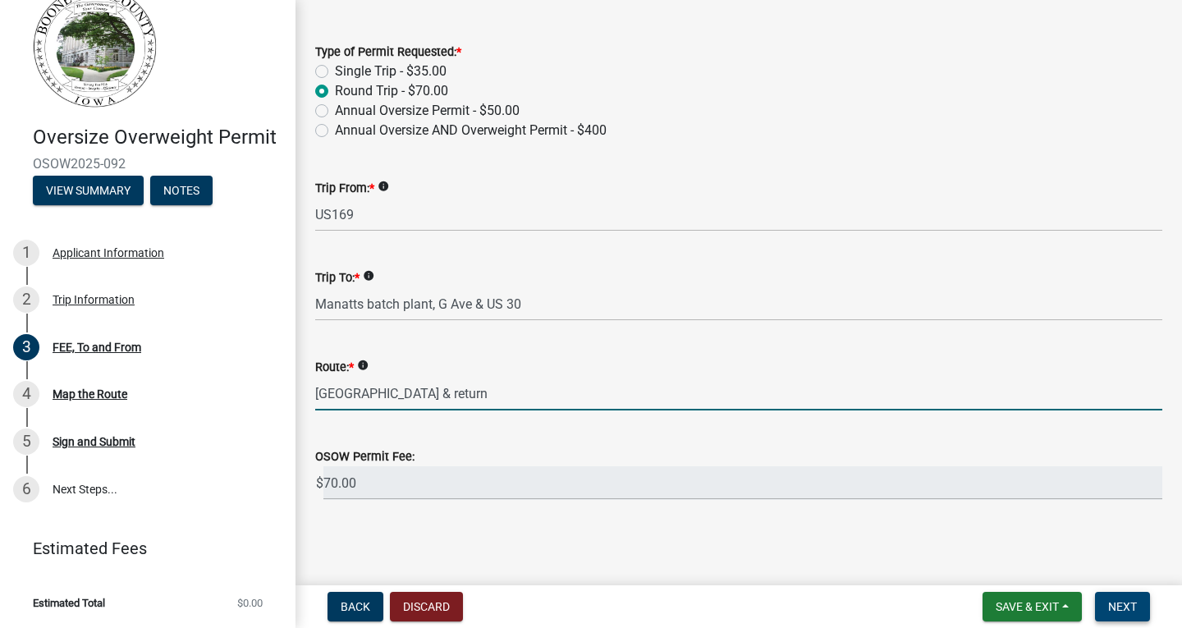
type input "[GEOGRAPHIC_DATA] & return"
click at [1116, 605] on span "Next" at bounding box center [1122, 606] width 29 height 13
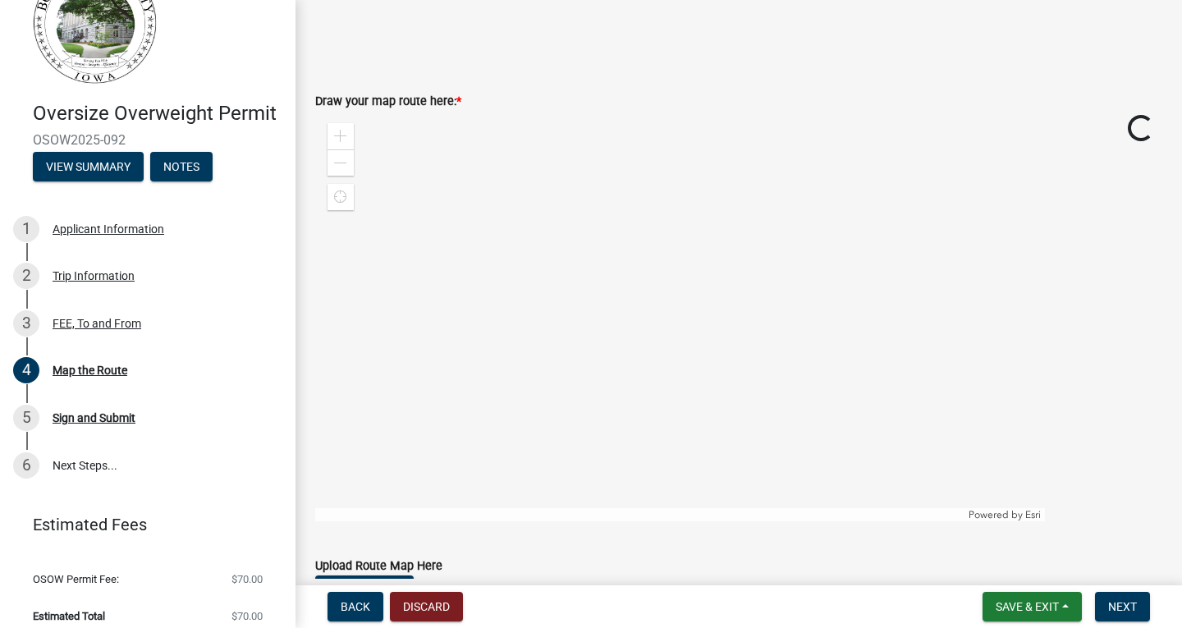
scroll to position [739, 0]
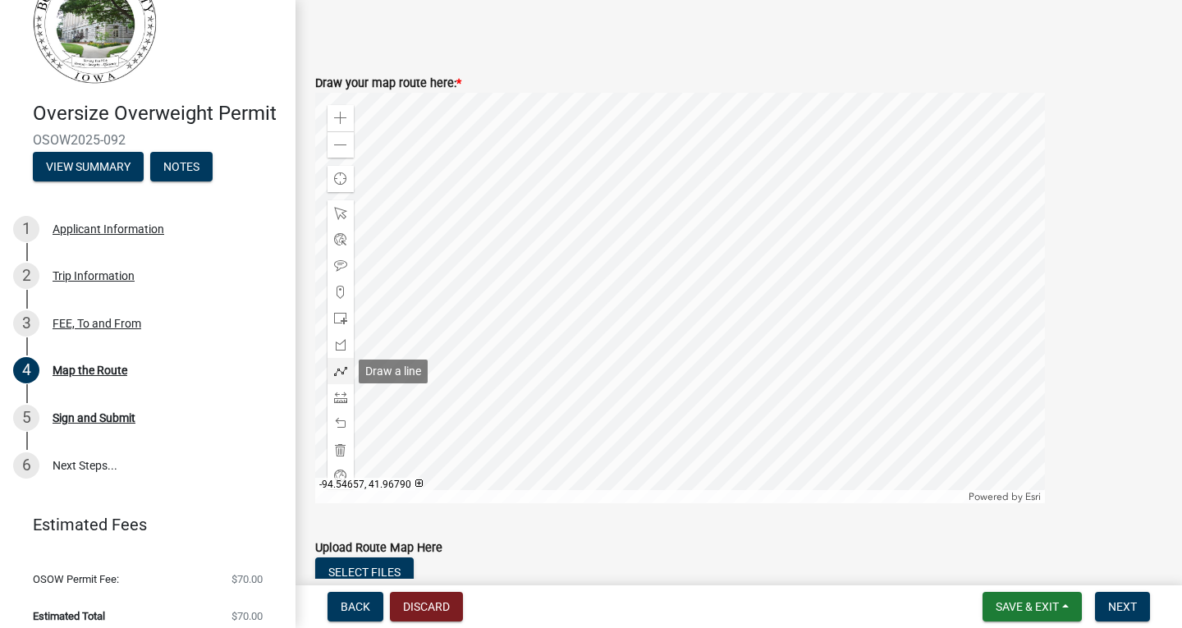
click at [339, 372] on span at bounding box center [340, 370] width 13 height 13
click at [336, 116] on span at bounding box center [340, 118] width 13 height 13
click at [450, 405] on div at bounding box center [680, 298] width 730 height 410
click at [404, 405] on div at bounding box center [680, 298] width 730 height 410
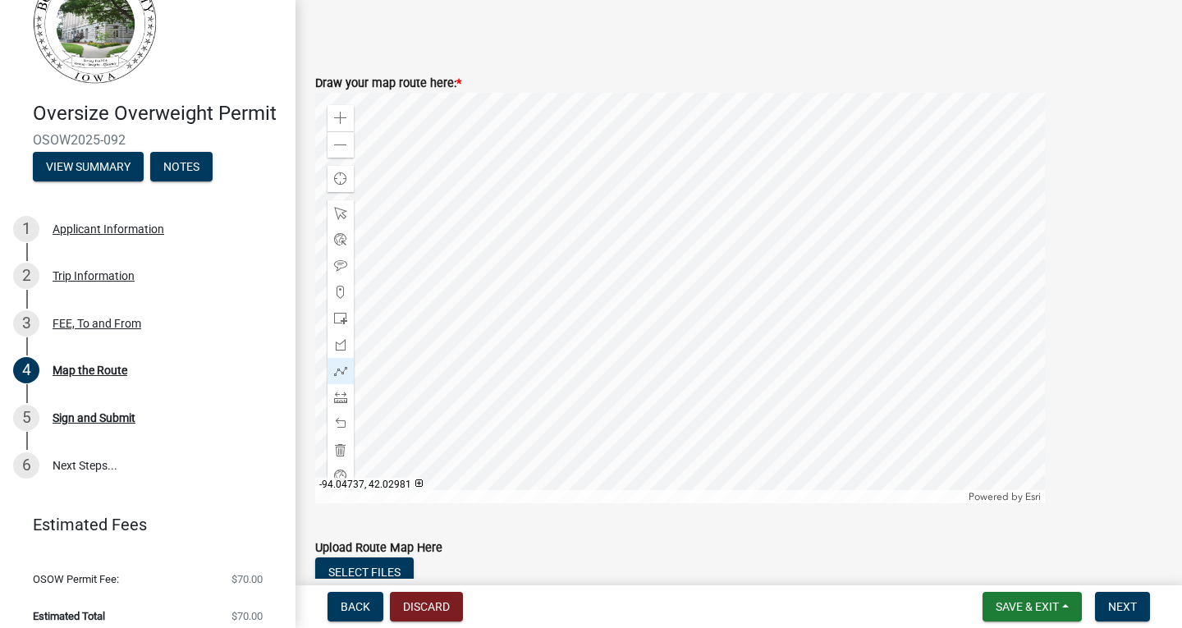
click at [407, 384] on div at bounding box center [680, 298] width 730 height 410
click at [409, 383] on div at bounding box center [680, 298] width 730 height 410
click at [407, 386] on div at bounding box center [680, 298] width 730 height 410
click at [1123, 605] on span "Next" at bounding box center [1122, 606] width 29 height 13
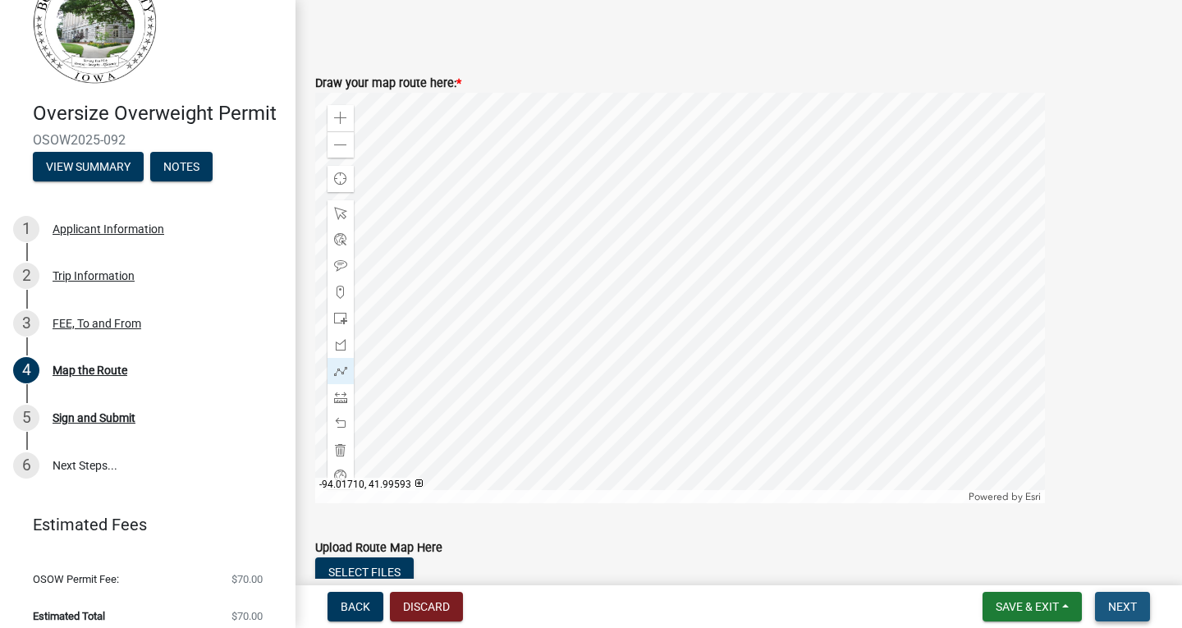
scroll to position [0, 0]
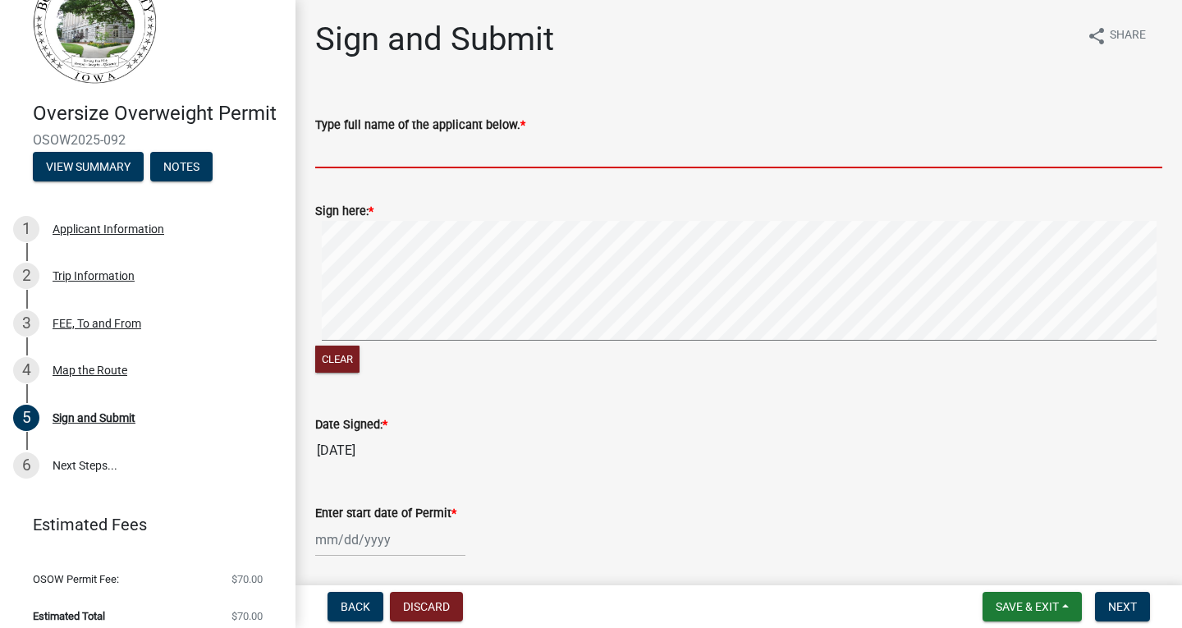
click at [340, 145] on input "Type full name of the applicant below. *" at bounding box center [738, 152] width 847 height 34
type input "[PERSON_NAME]"
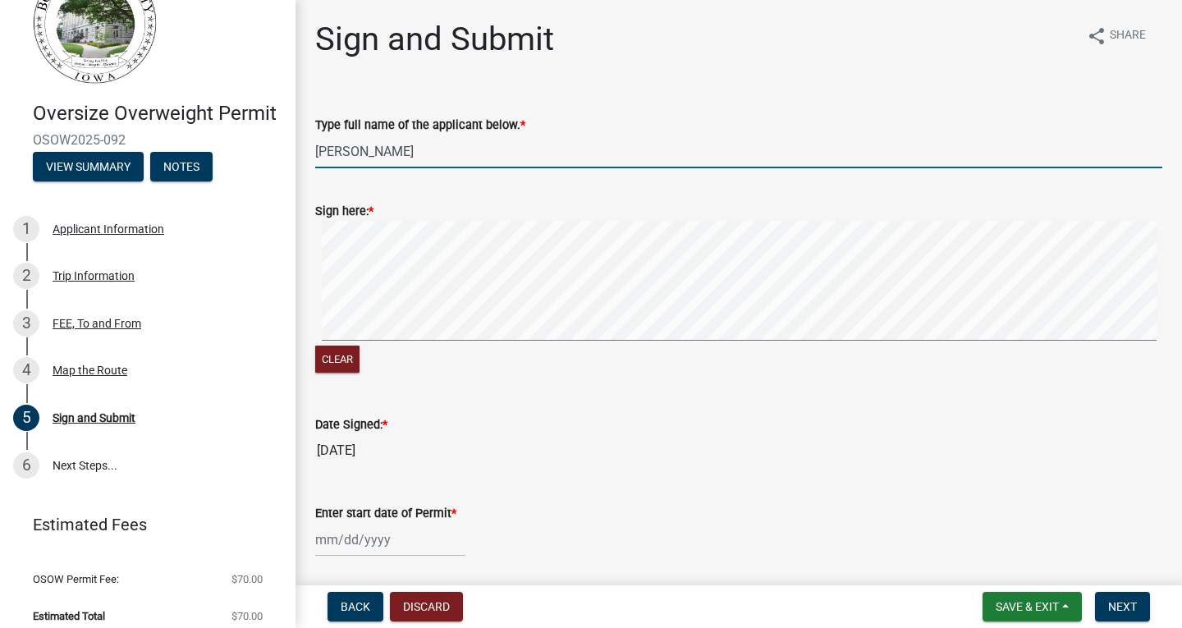
click at [309, 240] on div "Sign here: * Clear" at bounding box center [738, 278] width 871 height 195
click at [377, 538] on div at bounding box center [390, 540] width 150 height 34
select select "8"
select select "2025"
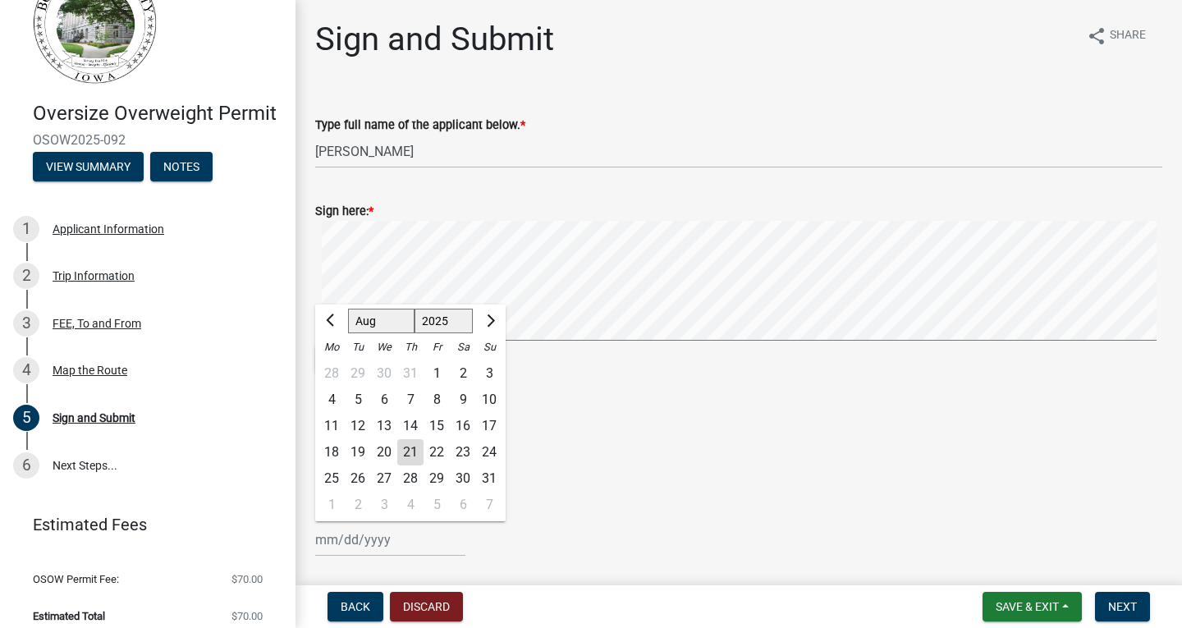
click at [437, 454] on div "22" at bounding box center [436, 452] width 26 height 26
type input "[DATE]"
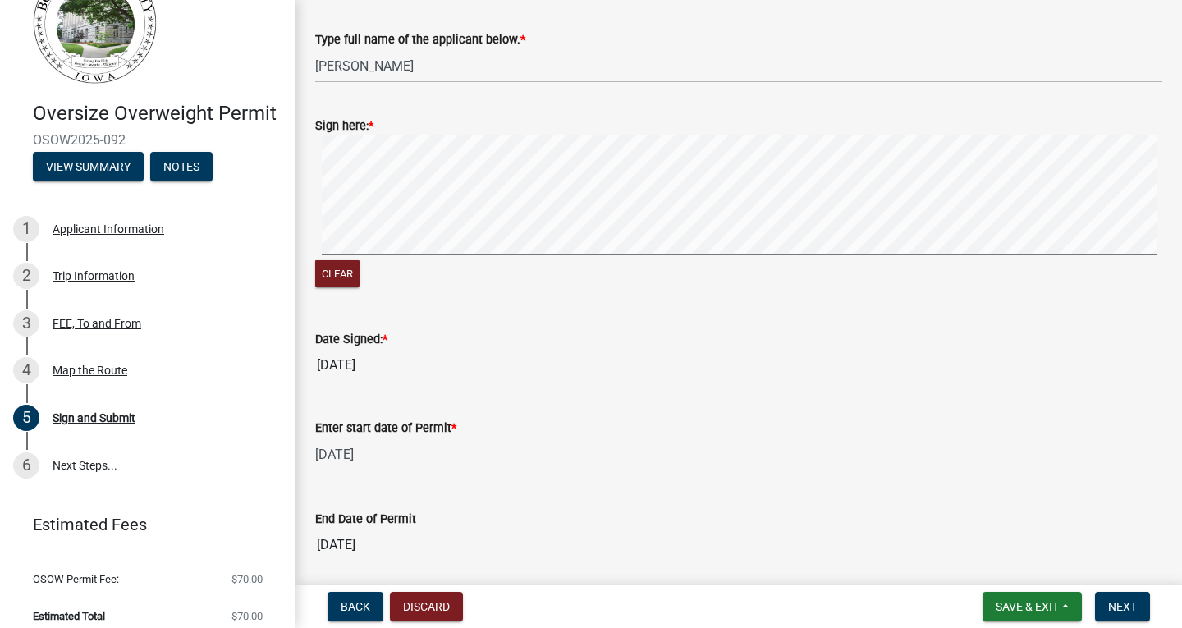
scroll to position [147, 0]
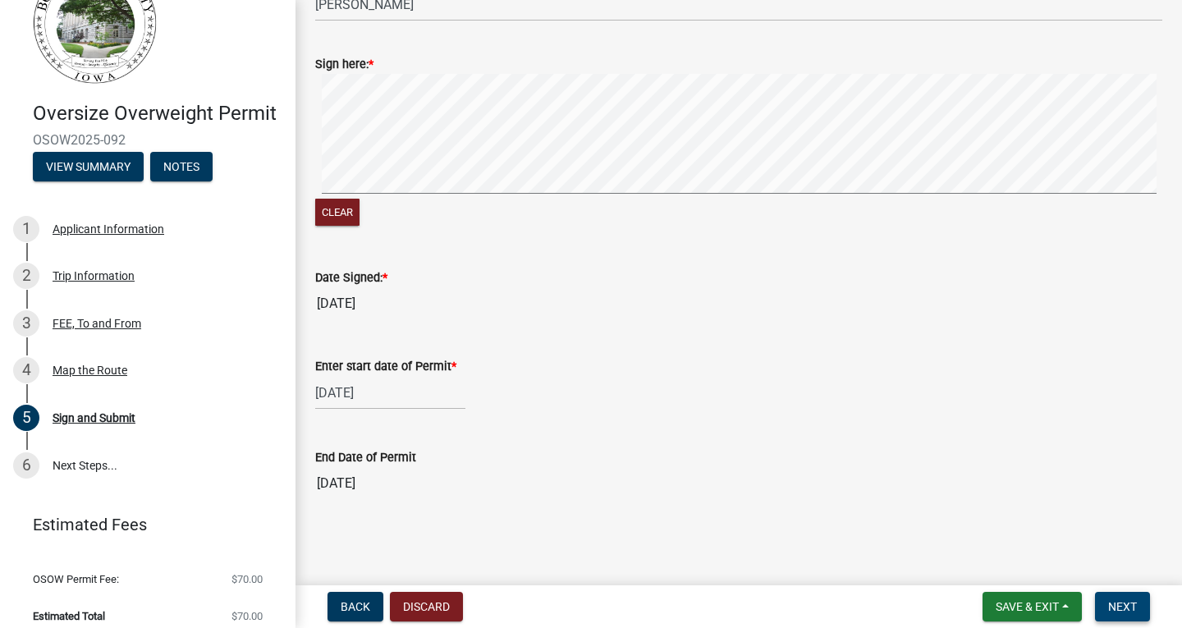
click at [1120, 608] on span "Next" at bounding box center [1122, 606] width 29 height 13
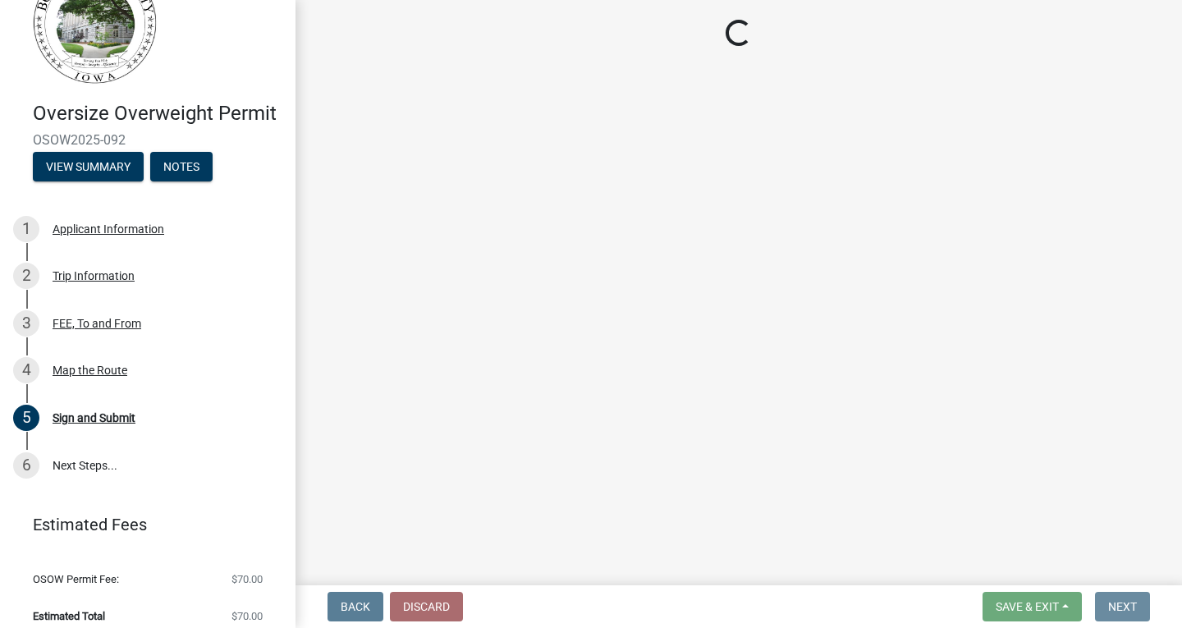
scroll to position [0, 0]
